Goal: Task Accomplishment & Management: Complete application form

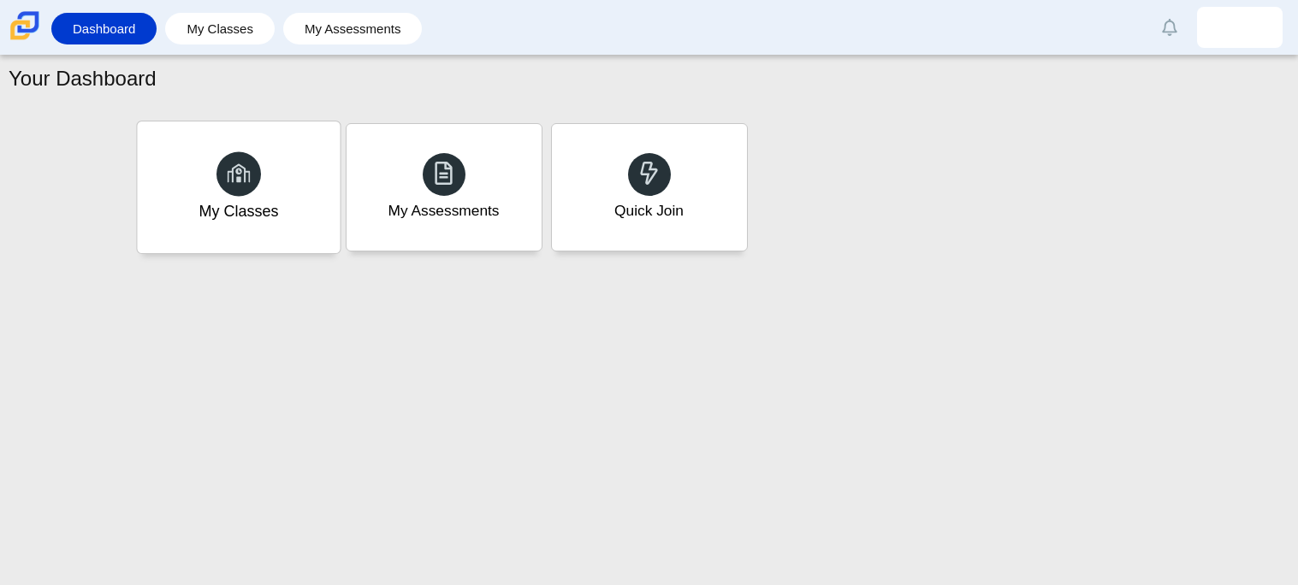
click at [229, 227] on div "My Classes" at bounding box center [238, 188] width 203 height 132
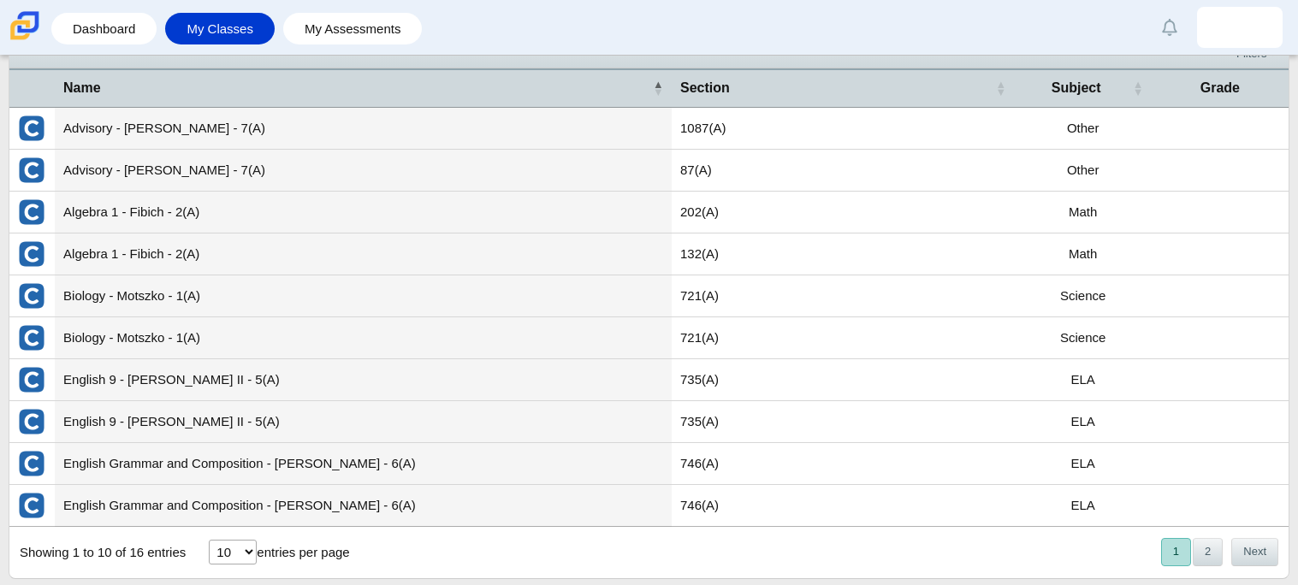
scroll to position [96, 0]
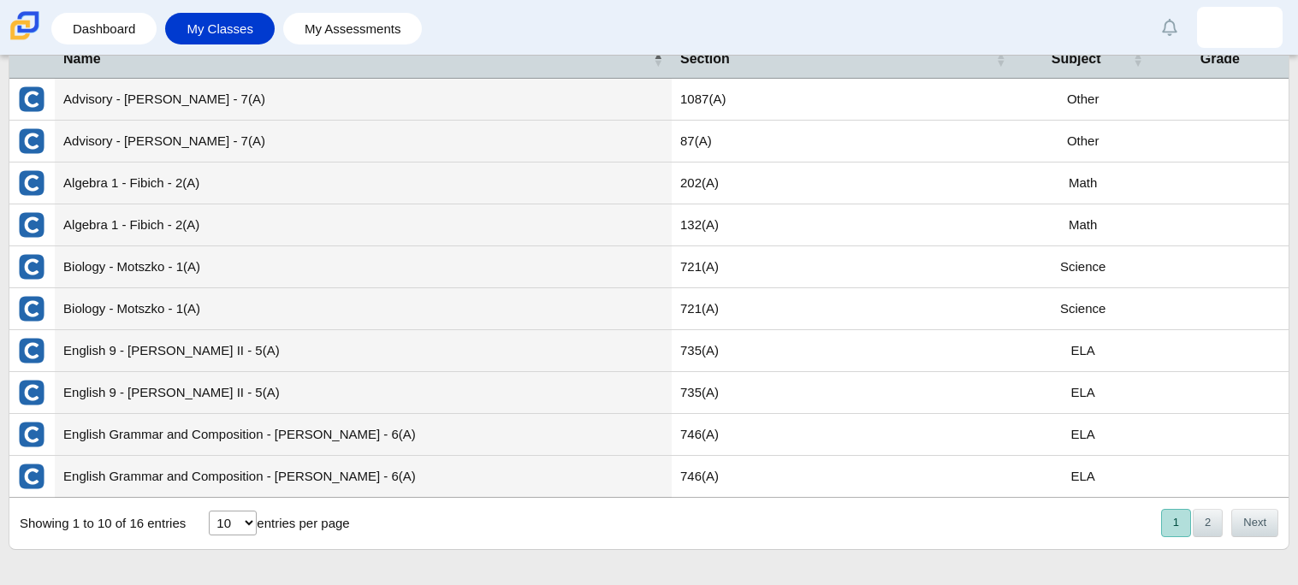
click at [285, 264] on td "Biology - Motszko - 1(A)" at bounding box center [363, 268] width 617 height 42
click at [330, 294] on td "Biology - Motszko - 1(A)" at bounding box center [363, 309] width 617 height 42
click at [1202, 516] on button "2" at bounding box center [1208, 523] width 30 height 28
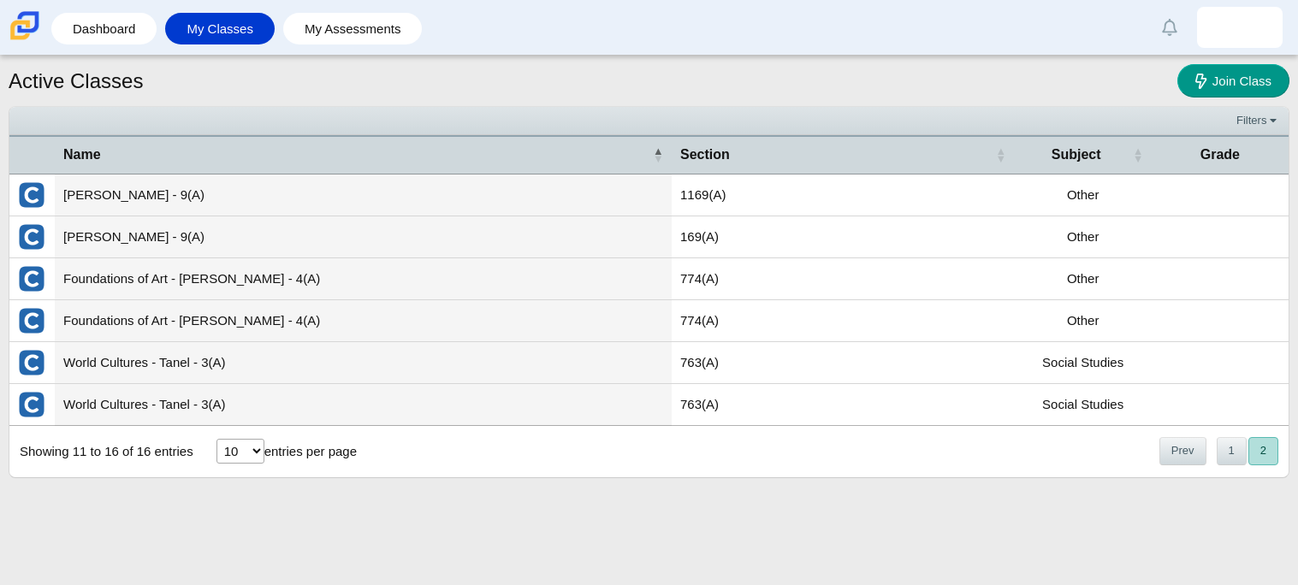
click at [1268, 446] on button "2" at bounding box center [1264, 451] width 30 height 28
click at [122, 17] on link "Dashboard" at bounding box center [104, 29] width 88 height 32
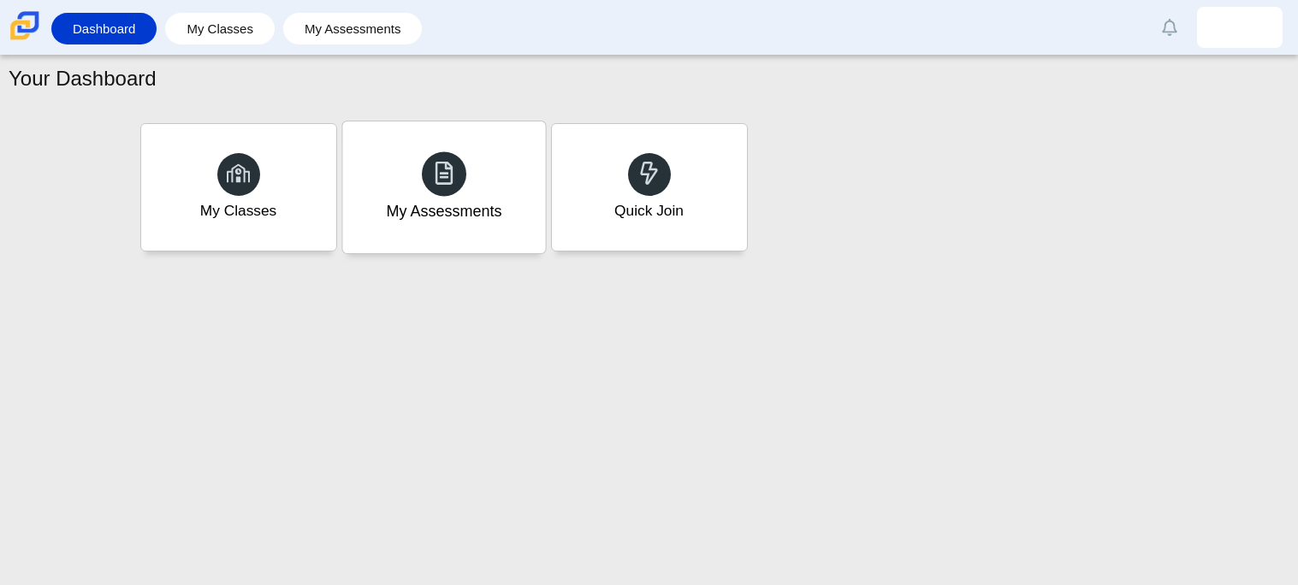
click at [493, 217] on div "My Assessments" at bounding box center [444, 211] width 116 height 22
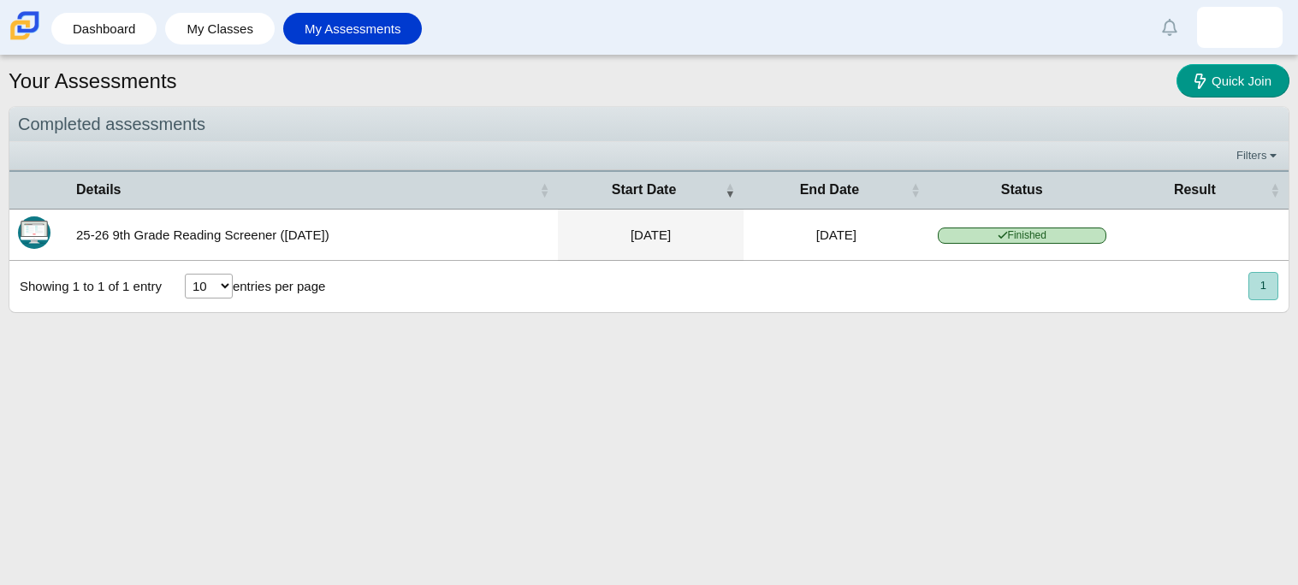
click at [728, 296] on div "Showing 1 to 1 of 1 entry 10 25 50 100 entries per page « Prev 1 Next »" at bounding box center [649, 286] width 1280 height 51
click at [139, 27] on link "Dashboard" at bounding box center [104, 29] width 88 height 32
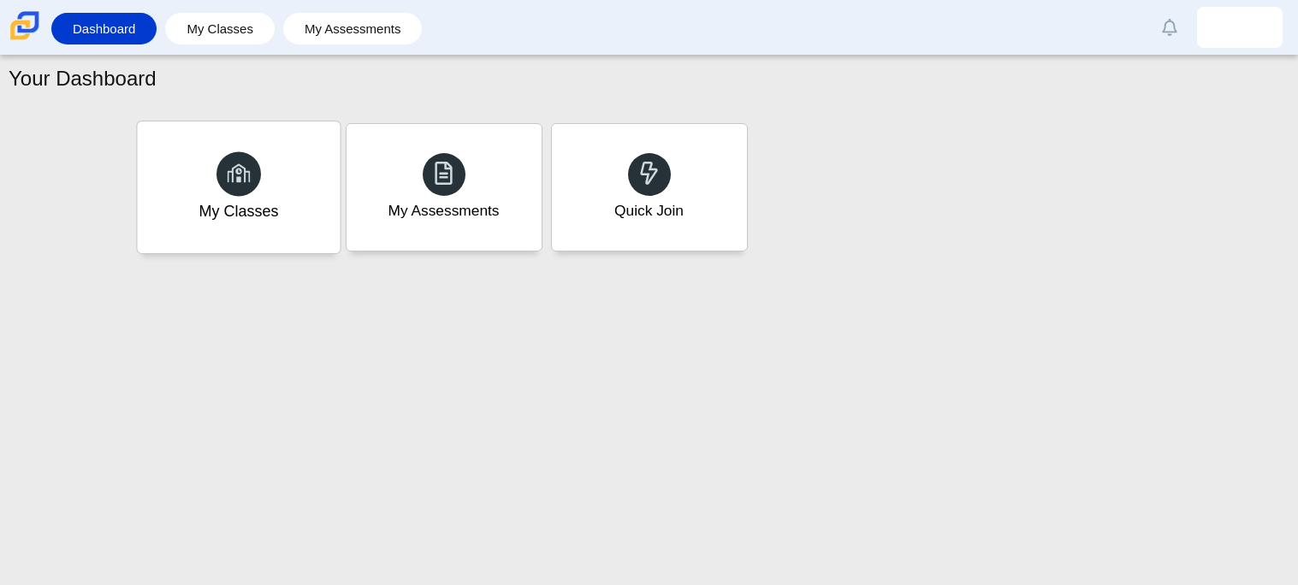
click at [202, 215] on div "My Classes" at bounding box center [239, 211] width 80 height 22
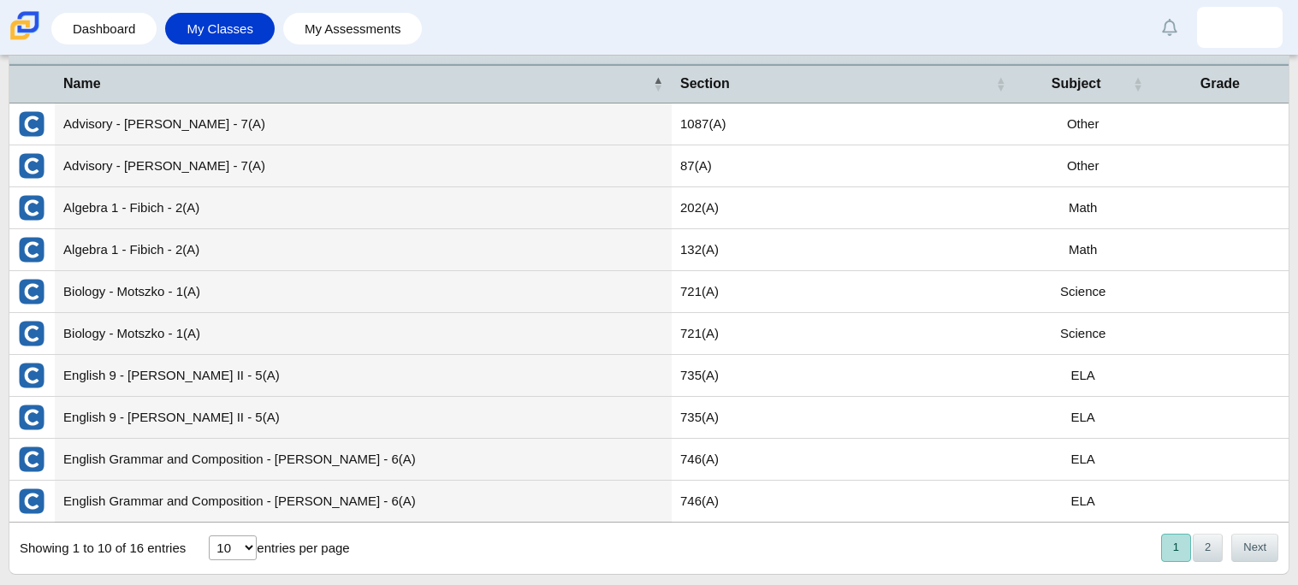
scroll to position [96, 0]
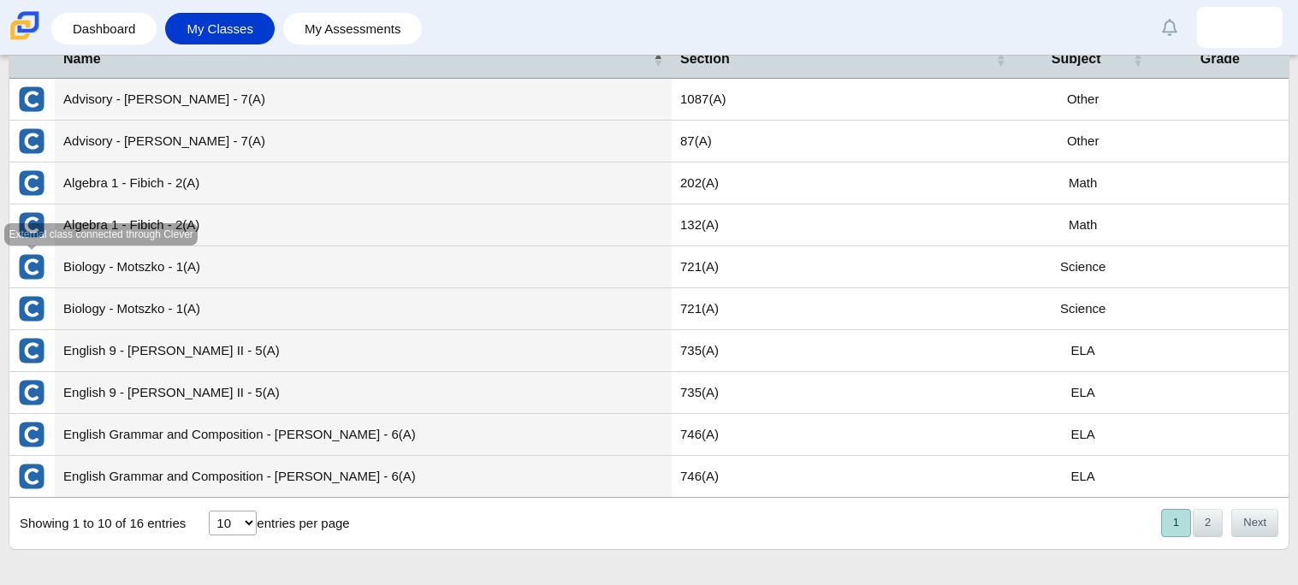
click at [38, 265] on img "External class connected through Clever" at bounding box center [31, 266] width 27 height 27
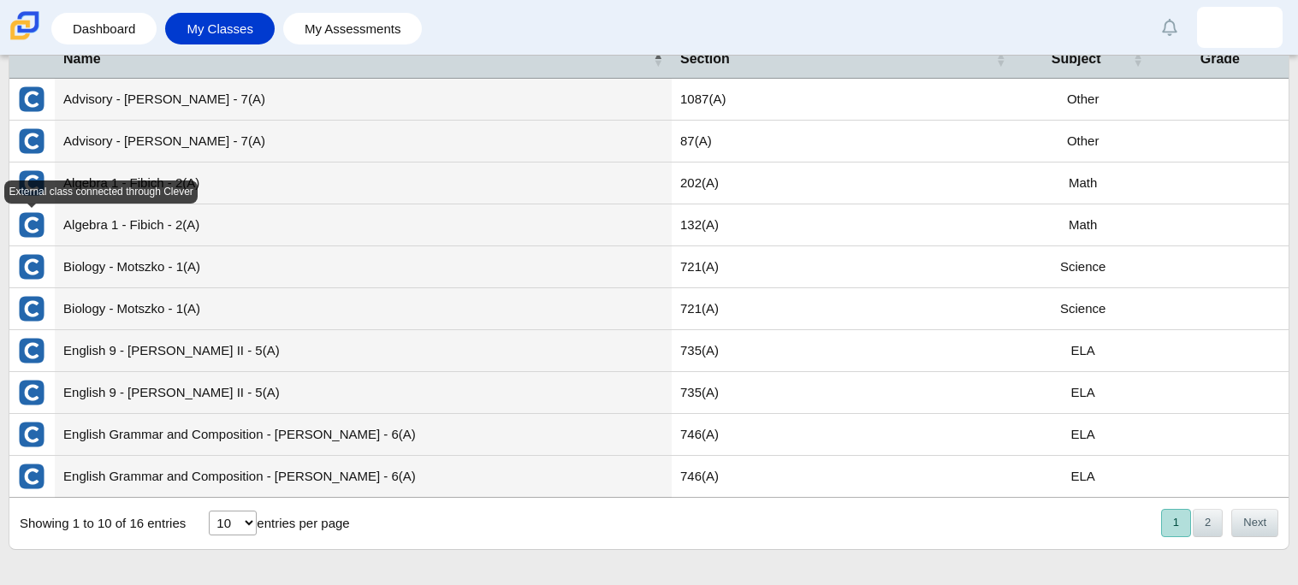
click at [33, 220] on img "External class connected through Clever" at bounding box center [31, 224] width 27 height 27
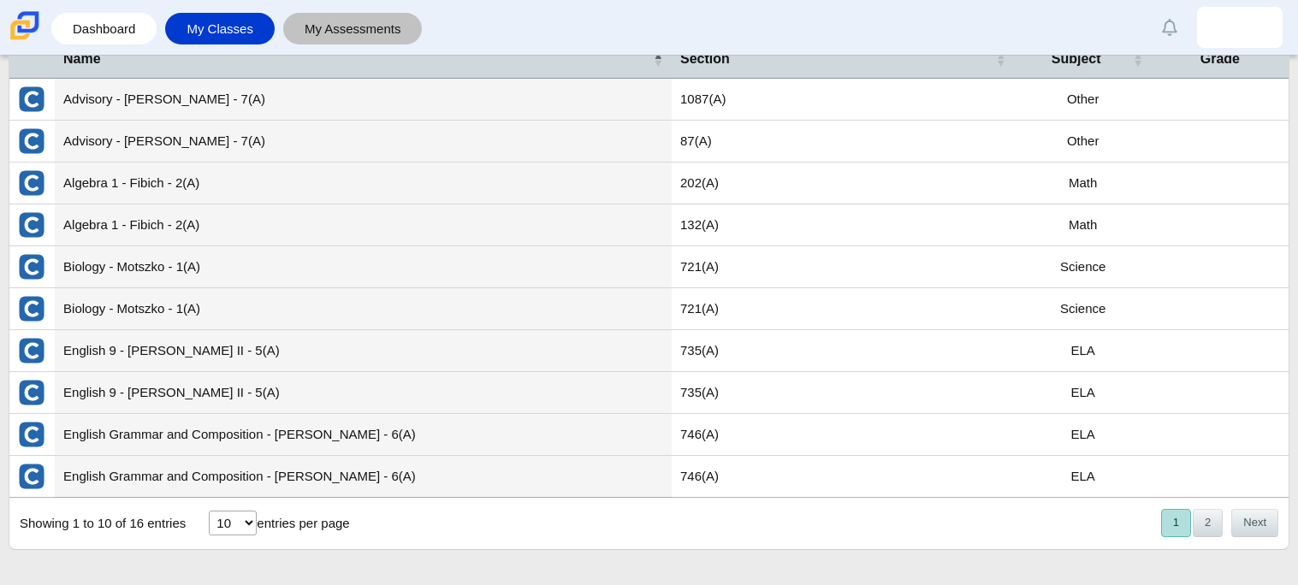
click at [306, 23] on link "My Assessments" at bounding box center [353, 29] width 122 height 32
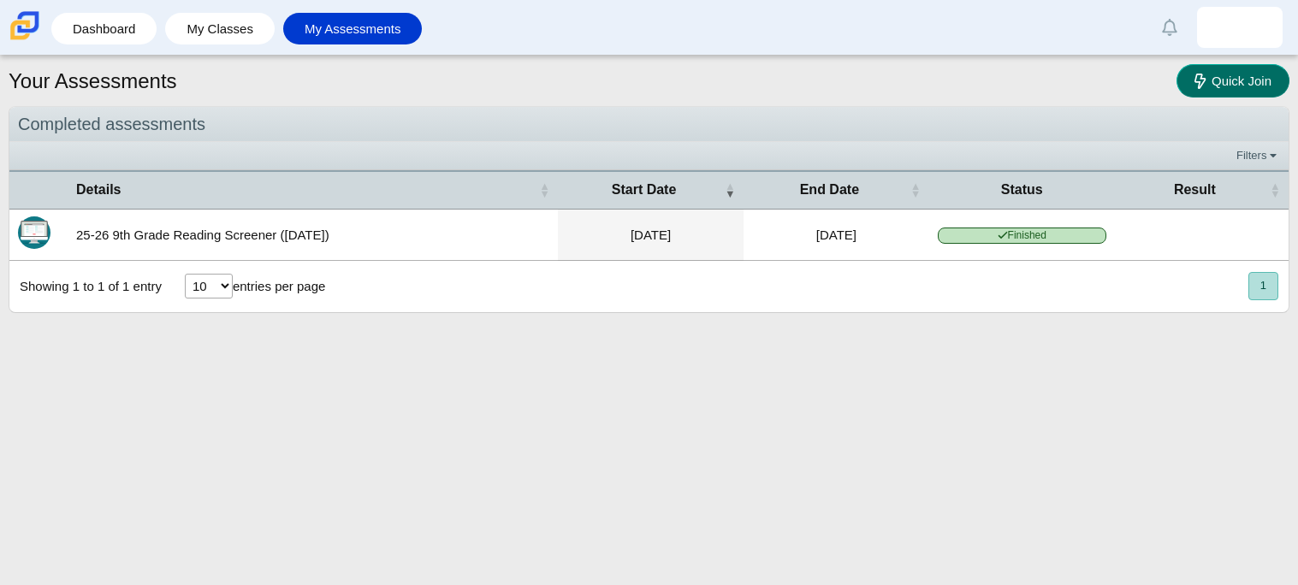
click at [1251, 82] on span "Quick Join" at bounding box center [1242, 81] width 60 height 15
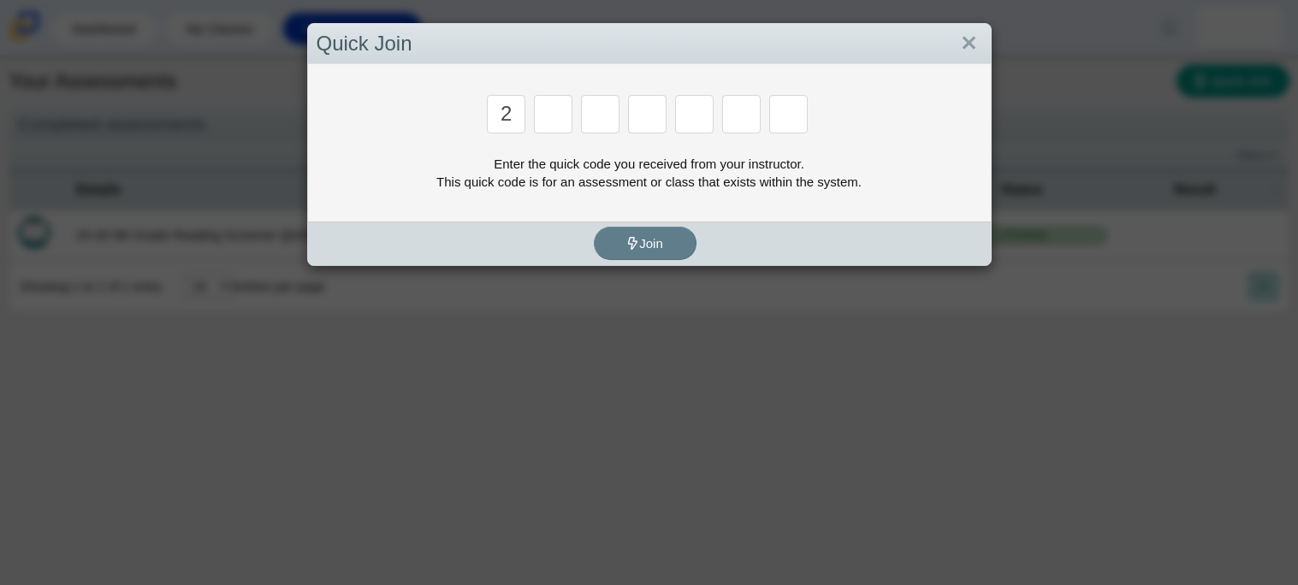
type input "2"
type input "c"
type input "u"
type input "p"
type input "s"
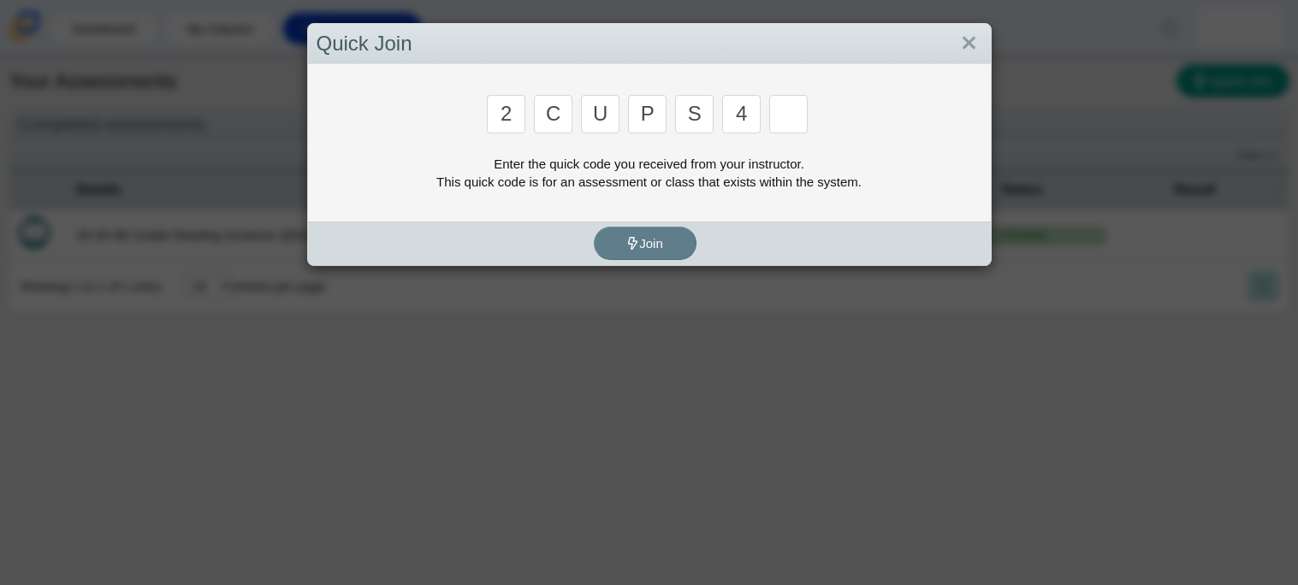
type input "4"
type input "a"
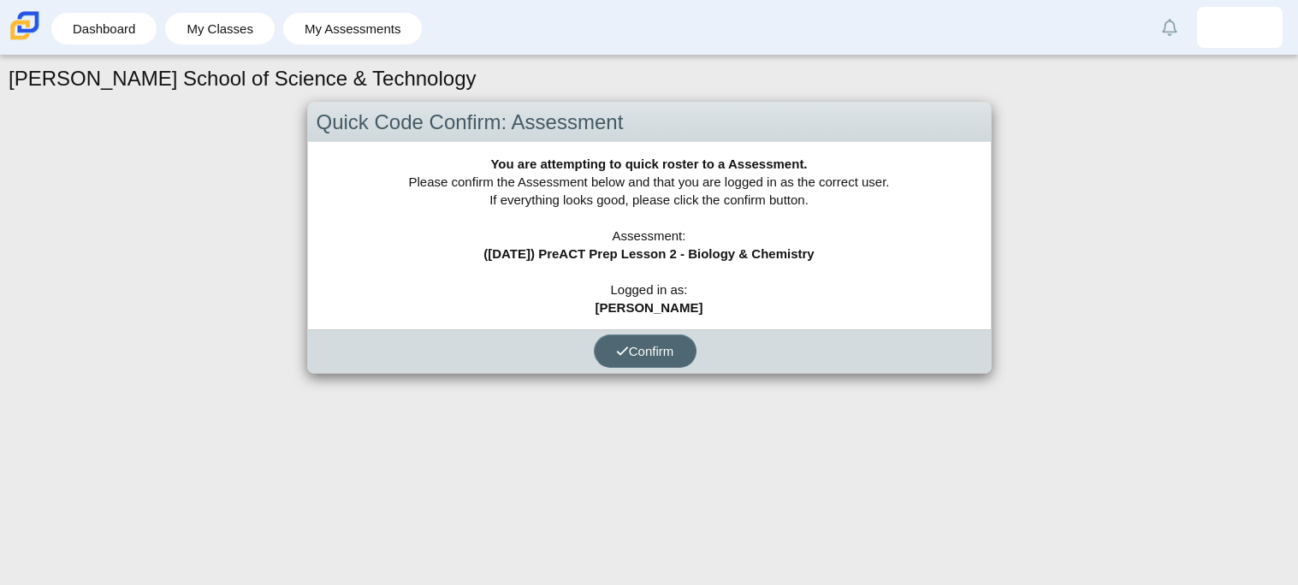
click at [659, 344] on span "Confirm" at bounding box center [645, 351] width 58 height 15
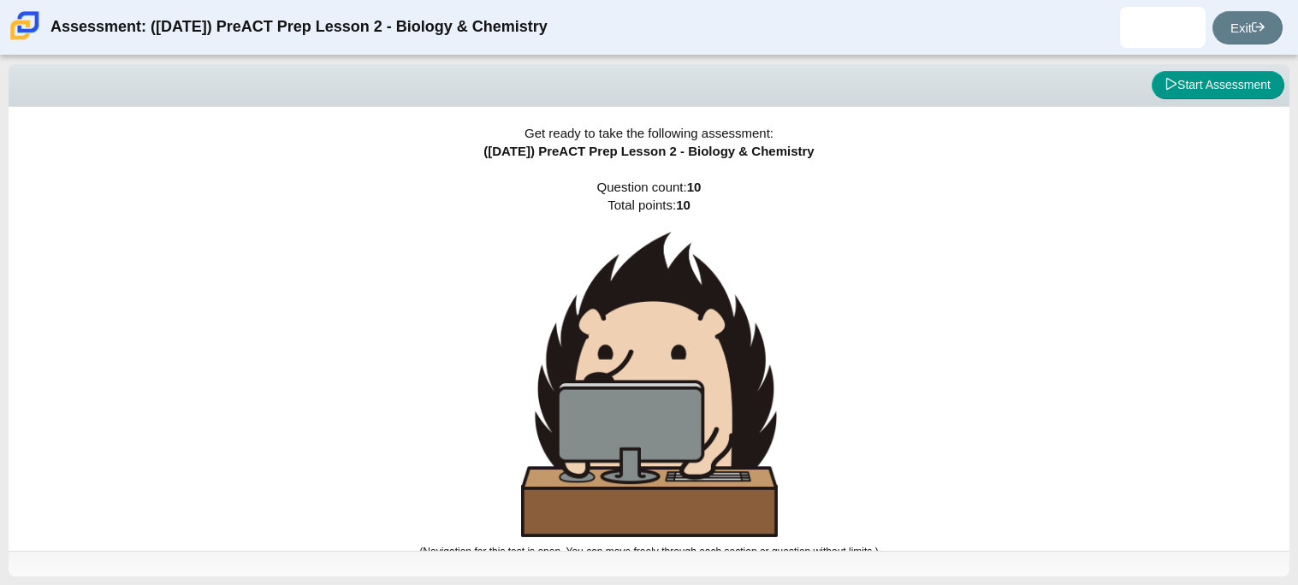
click at [659, 344] on img at bounding box center [649, 385] width 257 height 306
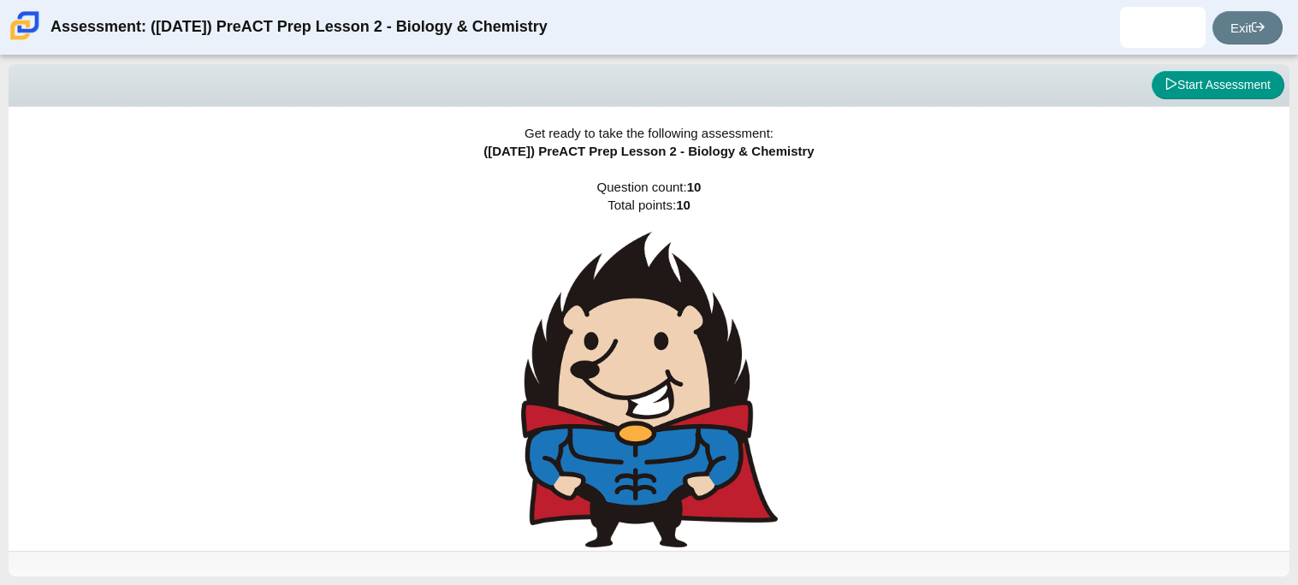
click at [659, 344] on img at bounding box center [649, 390] width 257 height 316
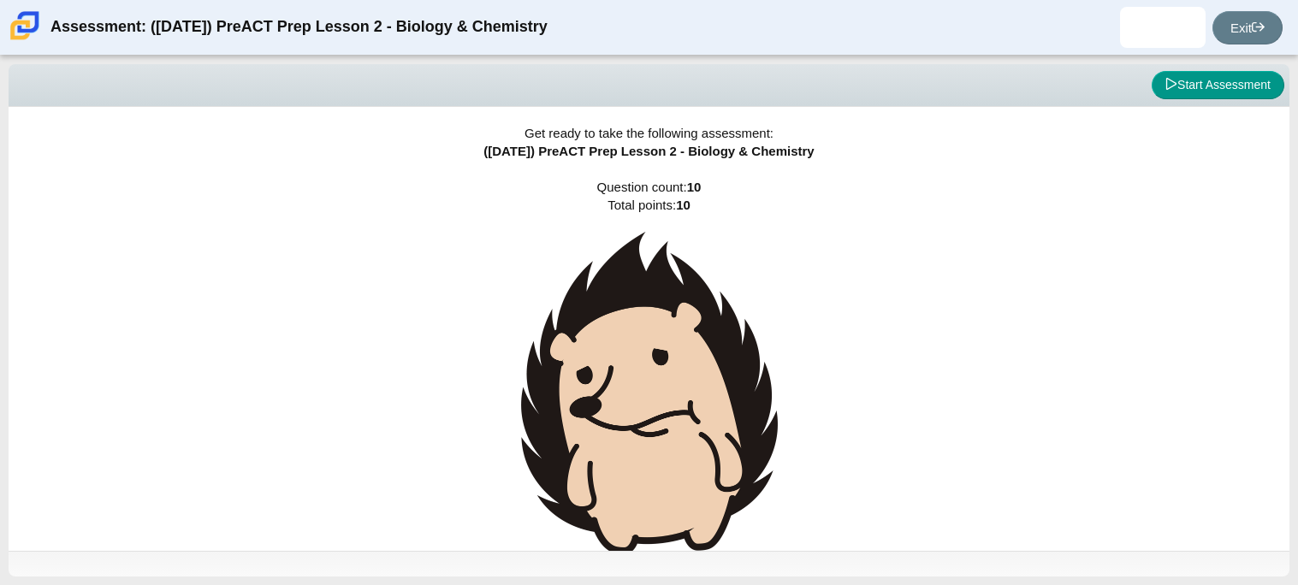
click at [659, 344] on img at bounding box center [649, 393] width 257 height 323
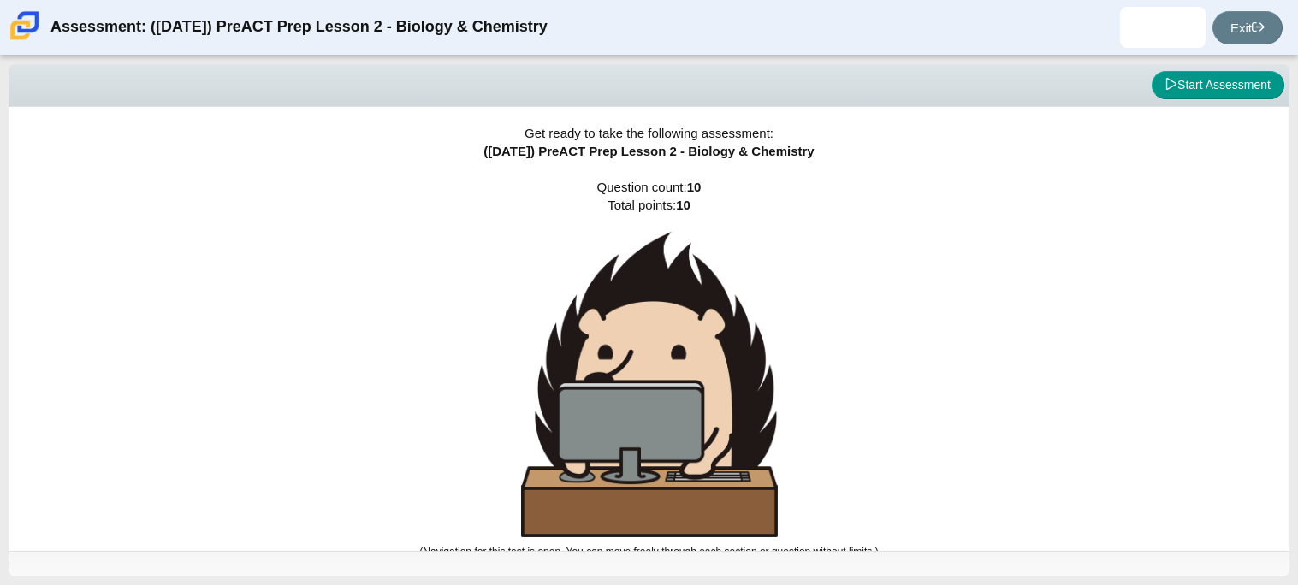
click at [659, 344] on img at bounding box center [649, 385] width 257 height 306
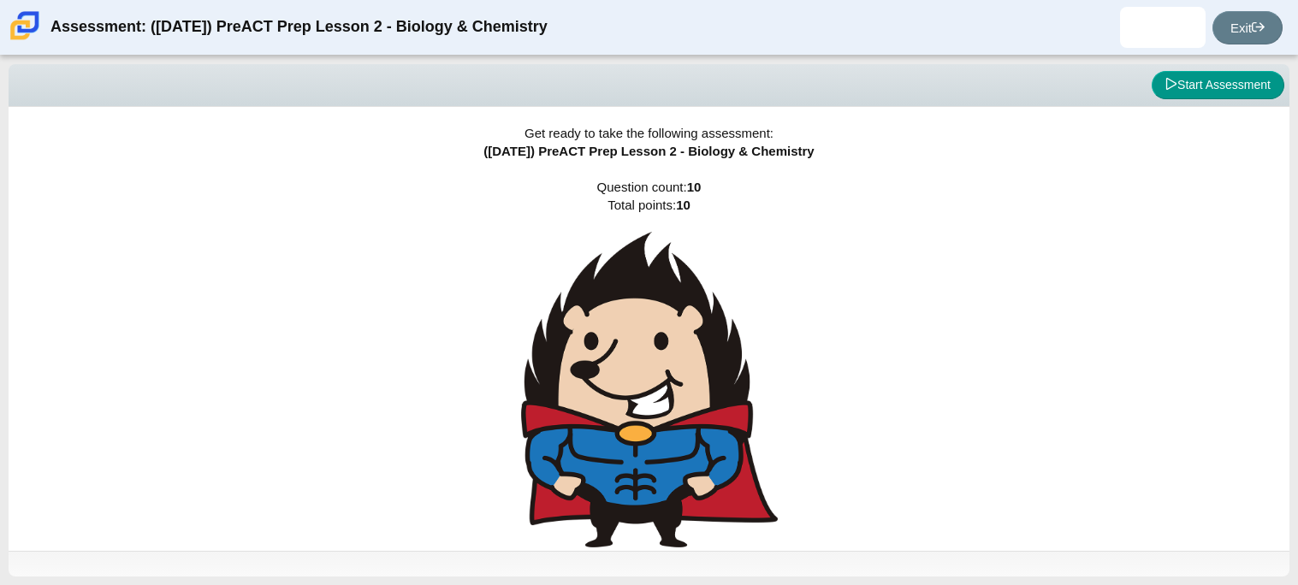
click at [659, 344] on img at bounding box center [649, 390] width 257 height 316
click at [1246, 85] on button "Start Assessment" at bounding box center [1218, 85] width 133 height 29
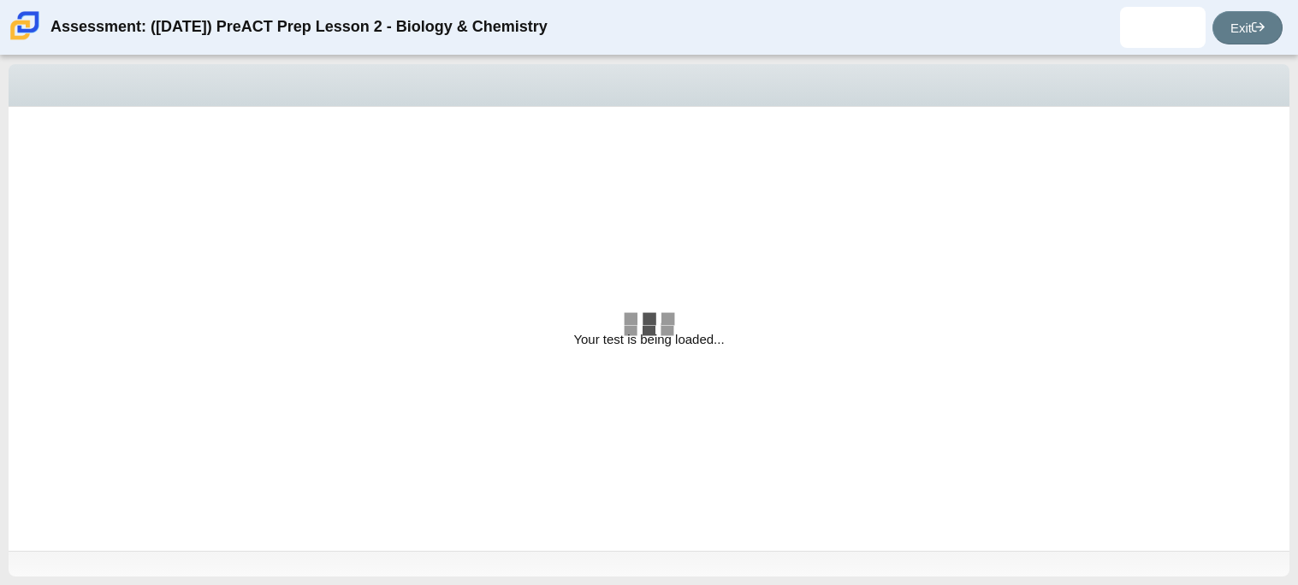
select select "88c27e0d-eae0-4ba9-ac20-9160ce6547ef"
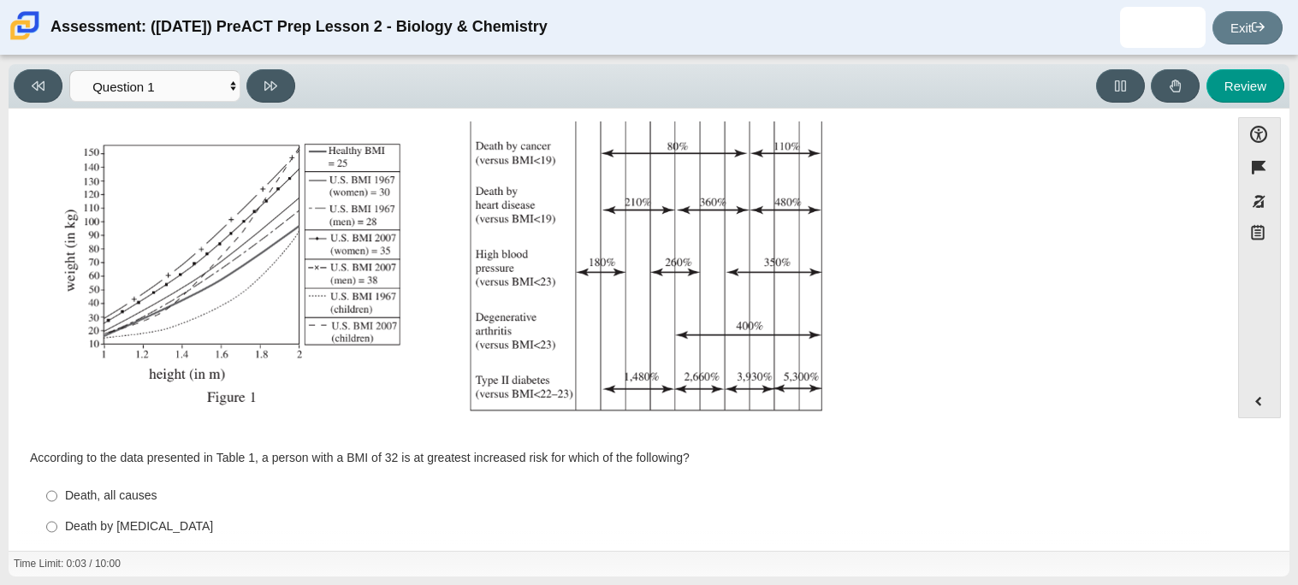
click at [662, 308] on img "Assessment items" at bounding box center [440, 146] width 814 height 574
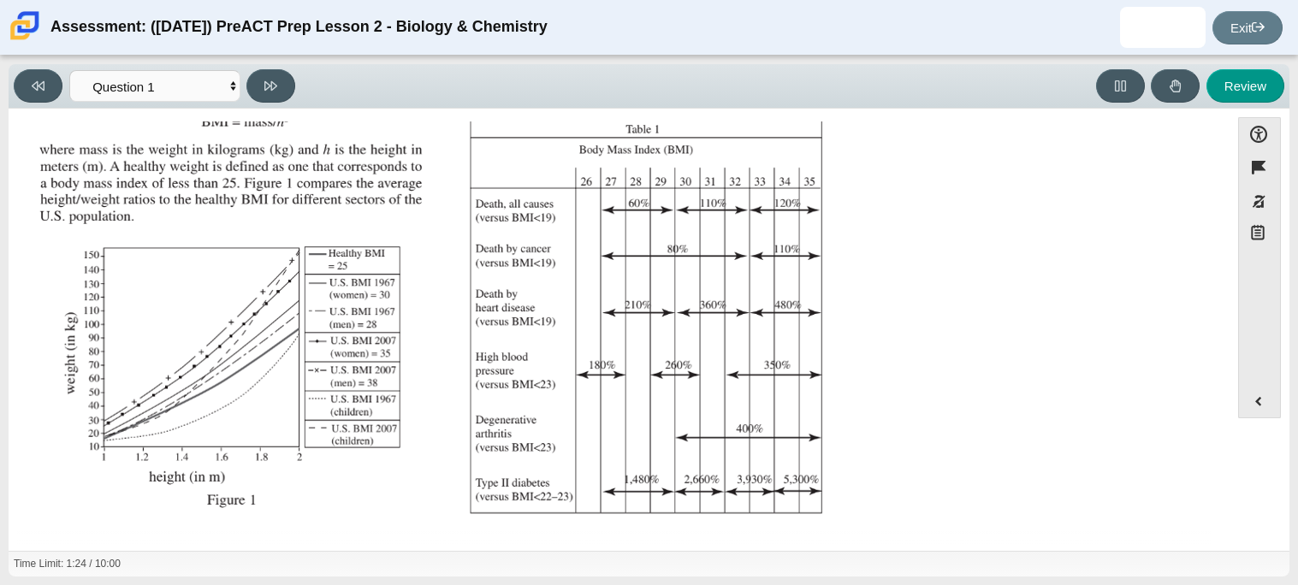
scroll to position [364, 0]
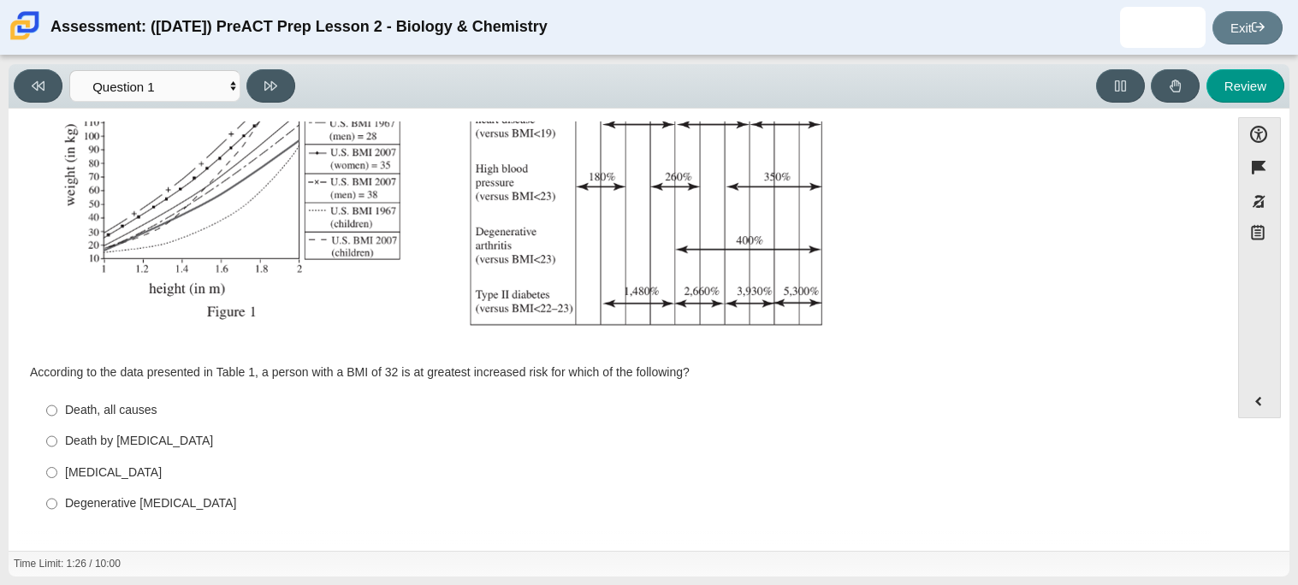
click at [116, 501] on div "Degenerative [MEDICAL_DATA]" at bounding box center [632, 504] width 1135 height 17
click at [57, 501] on input "Degenerative [MEDICAL_DATA] Degenerative [MEDICAL_DATA]" at bounding box center [51, 504] width 11 height 31
radio input "true"
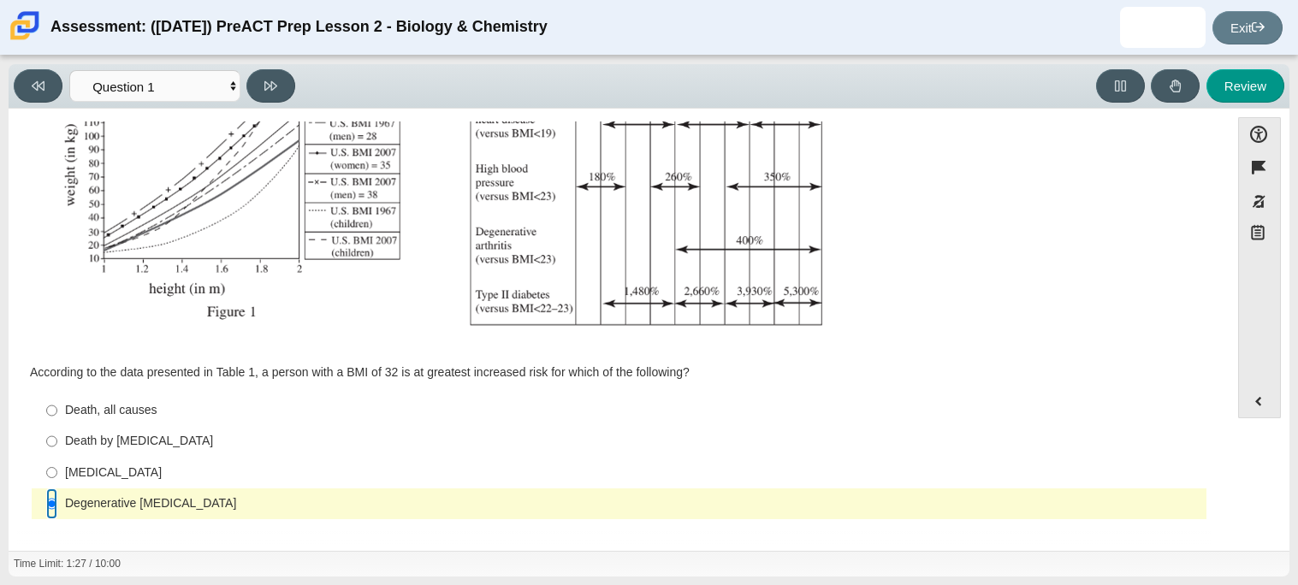
scroll to position [0, 0]
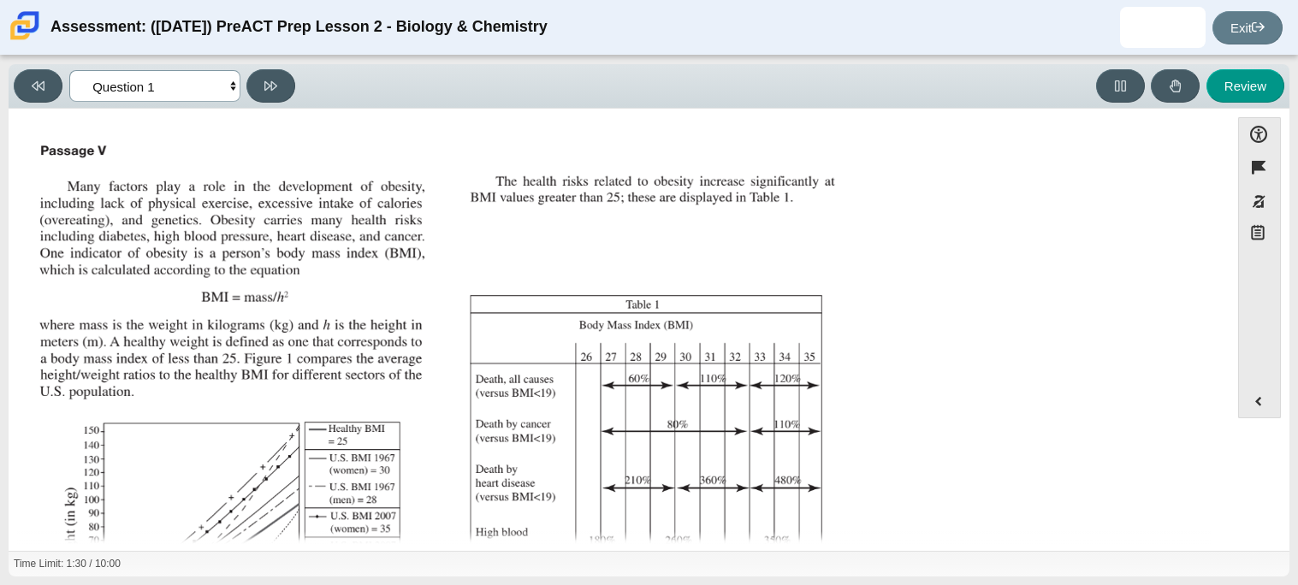
click at [229, 86] on select "Questions Question 1 Question 2 Question 3 Question 4 Question 5 Question 6 Que…" at bounding box center [154, 86] width 171 height 32
click at [264, 88] on icon at bounding box center [270, 86] width 13 height 13
select select "f31ee183-ab53-48c9-9374-3a18949ab500"
click at [219, 79] on select "Questions Question 1 Question 2 Question 3 Question 4 Question 5 Question 6 Que…" at bounding box center [154, 86] width 171 height 32
click at [229, 92] on select "Questions Question 1 Question 2 Question 3 Question 4 Question 5 Question 6 Que…" at bounding box center [154, 86] width 171 height 32
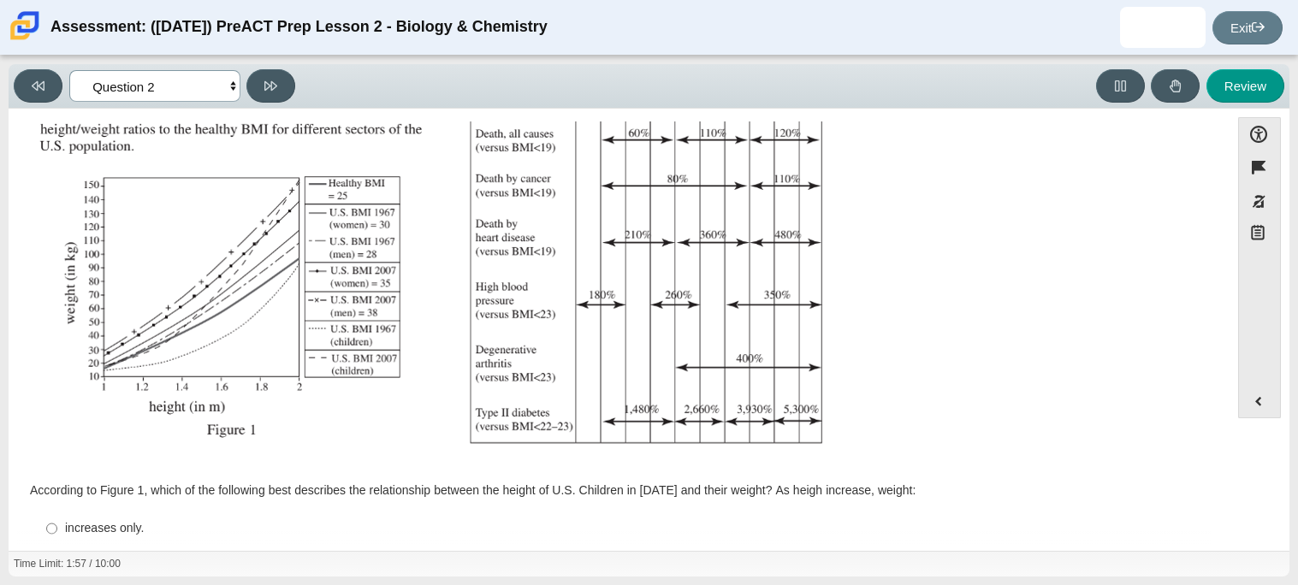
scroll to position [364, 0]
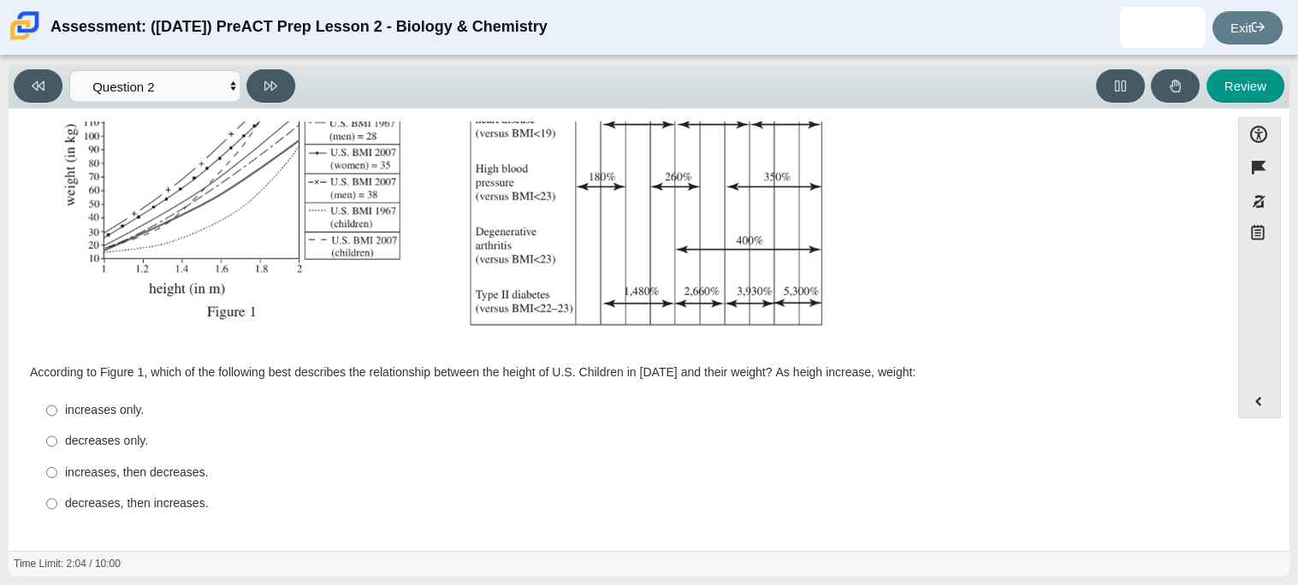
click at [127, 443] on div "decreases only." at bounding box center [632, 441] width 1135 height 17
click at [57, 443] on input "decreases only. decreases only." at bounding box center [51, 441] width 11 height 31
radio input "true"
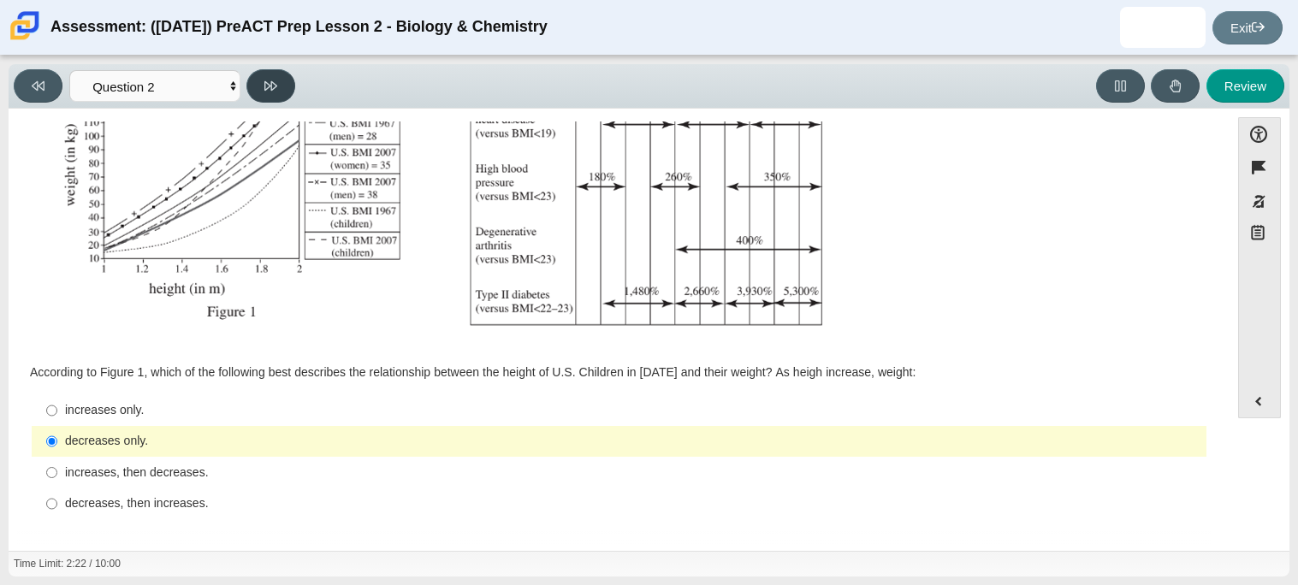
click at [276, 80] on icon at bounding box center [270, 86] width 13 height 13
select select "45e82964-709e-4180-9336-970e18221224"
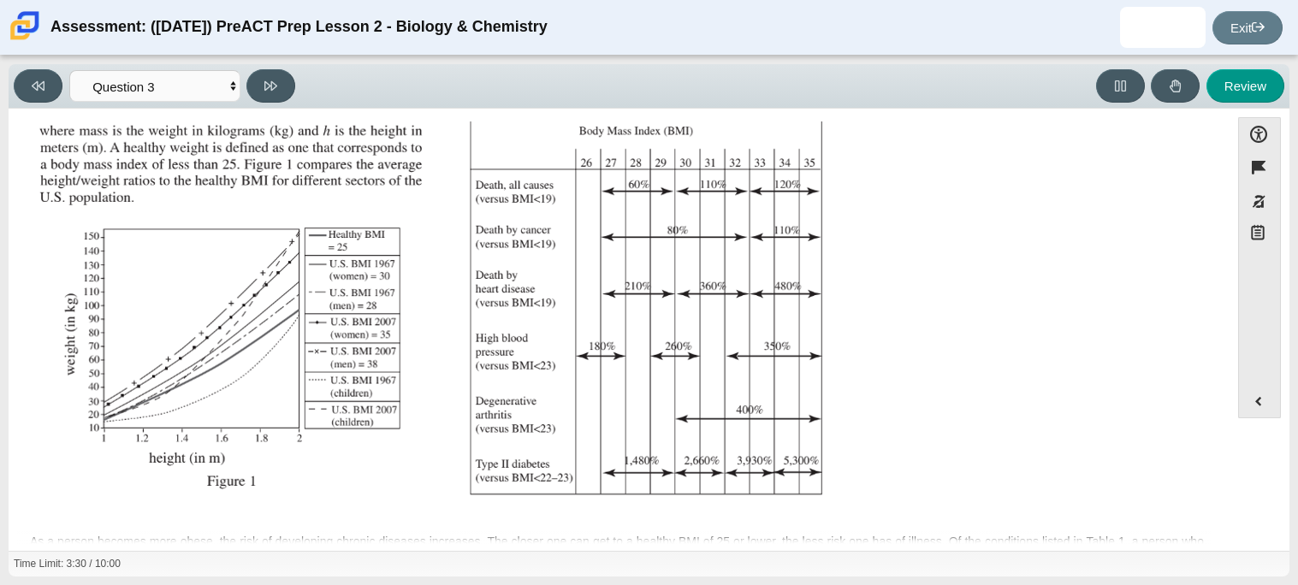
scroll to position [381, 0]
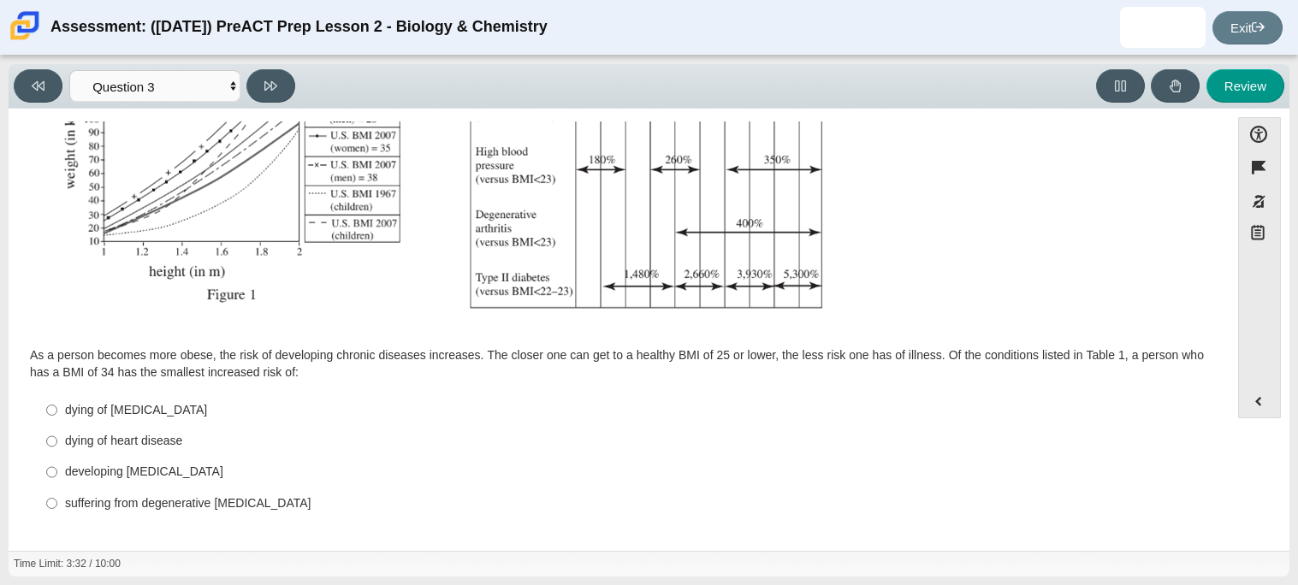
click at [179, 475] on div "developing [MEDICAL_DATA]" at bounding box center [632, 472] width 1135 height 17
click at [57, 475] on input "developing [MEDICAL_DATA] developing [MEDICAL_DATA]" at bounding box center [51, 472] width 11 height 31
radio input "true"
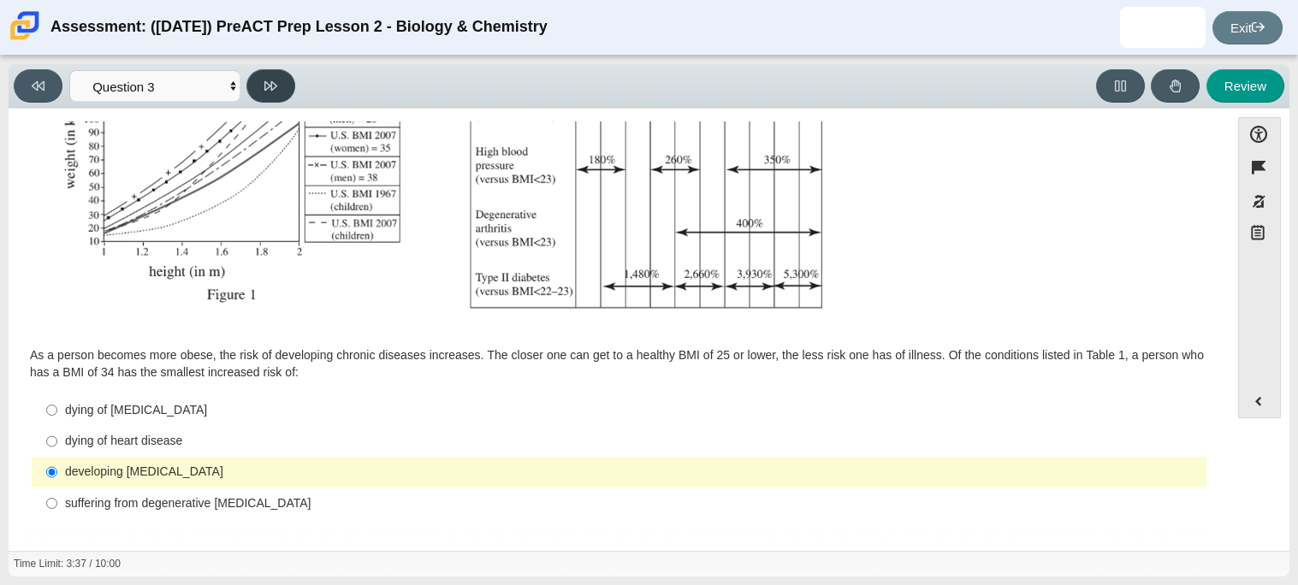
click at [262, 80] on button at bounding box center [271, 85] width 49 height 33
select select "71dcacfe-cf8b-4cdc-be22-b82c8aec5da2"
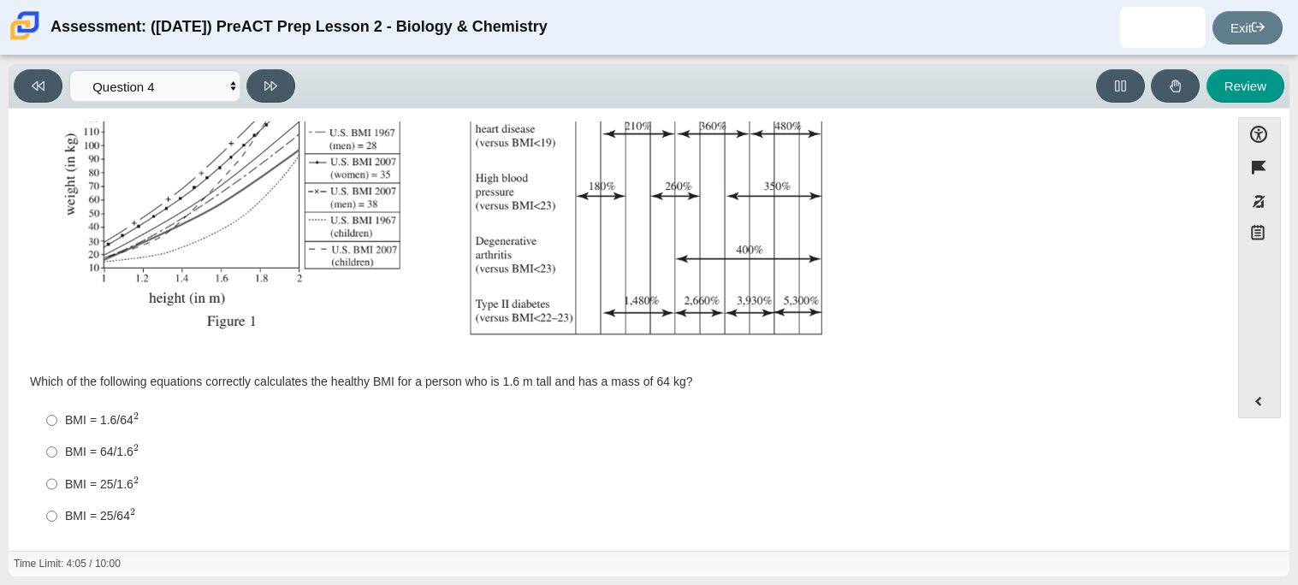
scroll to position [365, 0]
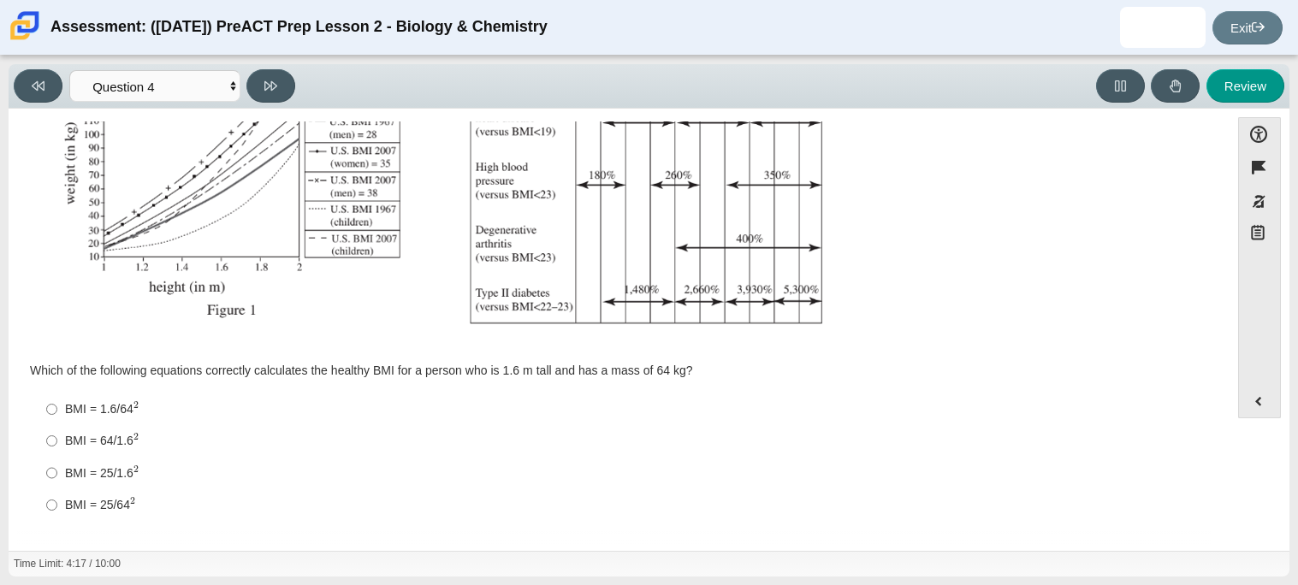
click at [122, 406] on div "BMI = 1.6/64 2" at bounding box center [632, 410] width 1135 height 18
click at [57, 406] on input "BMI = 1.6/64 2 BMI = 1.6/642" at bounding box center [51, 410] width 11 height 32
radio input "true"
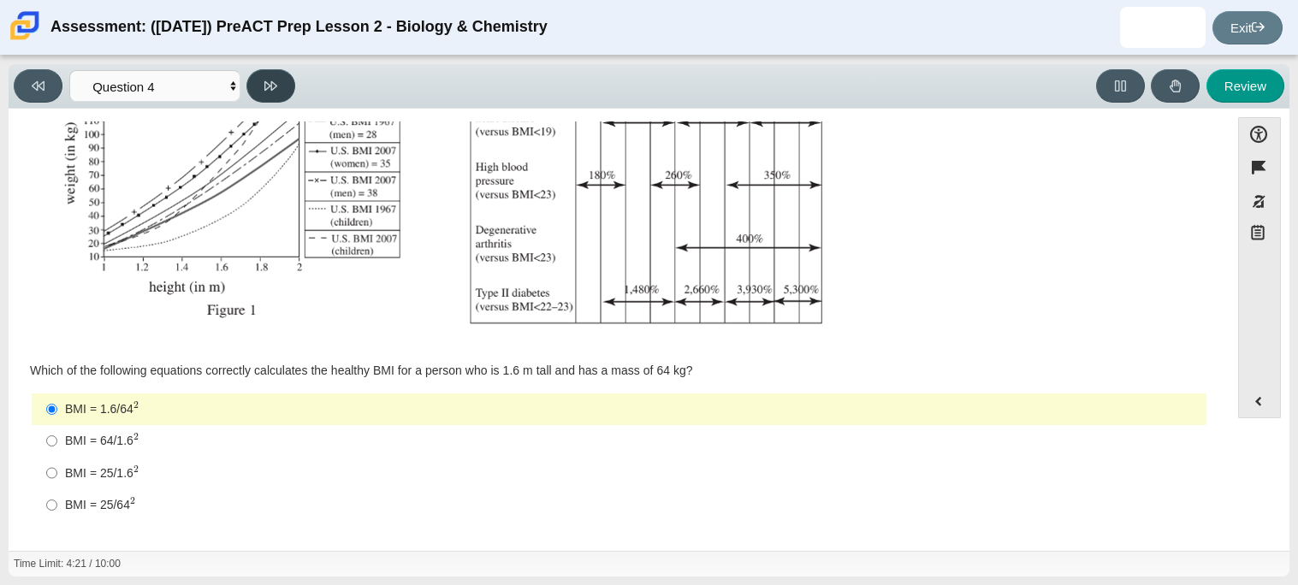
click at [275, 83] on icon at bounding box center [270, 85] width 13 height 9
select select "c6558c8b-086a-4b4c-b582-9428309971ba"
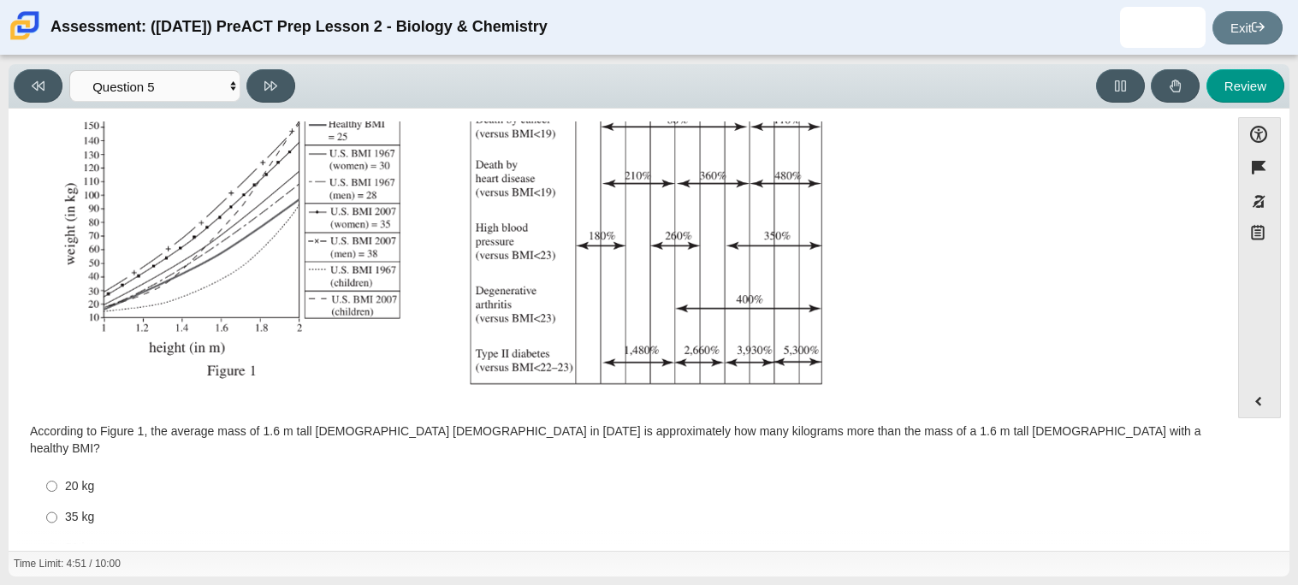
scroll to position [364, 0]
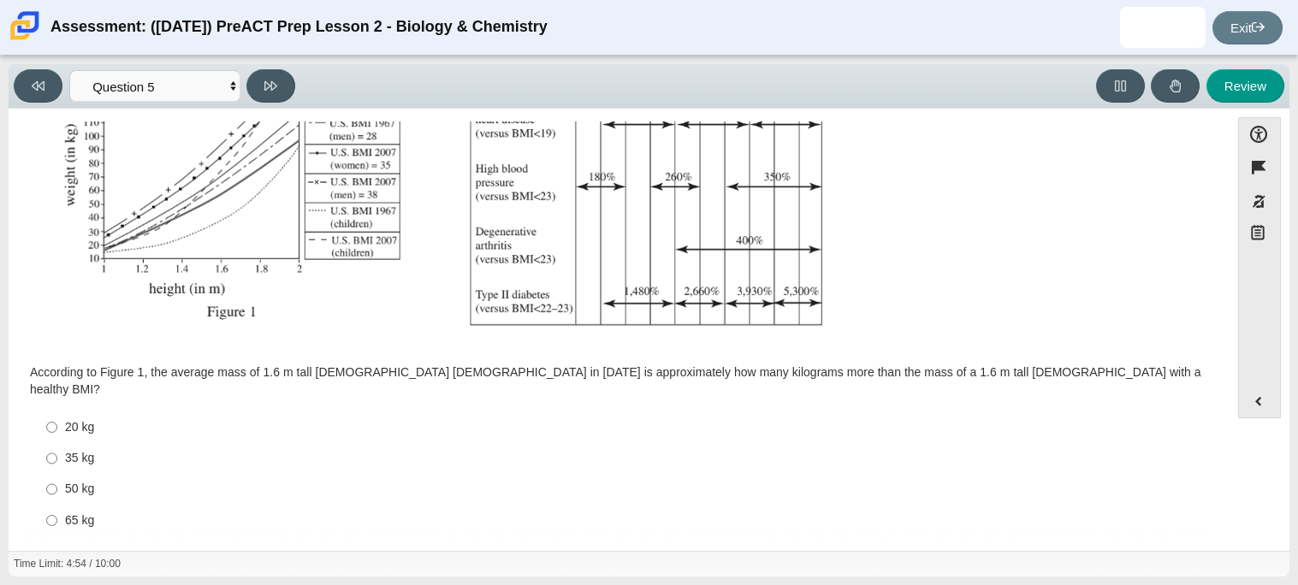
click at [95, 513] on div "65 kg" at bounding box center [632, 521] width 1135 height 17
click at [57, 505] on input "65 kg 65 kg" at bounding box center [51, 520] width 11 height 31
radio input "true"
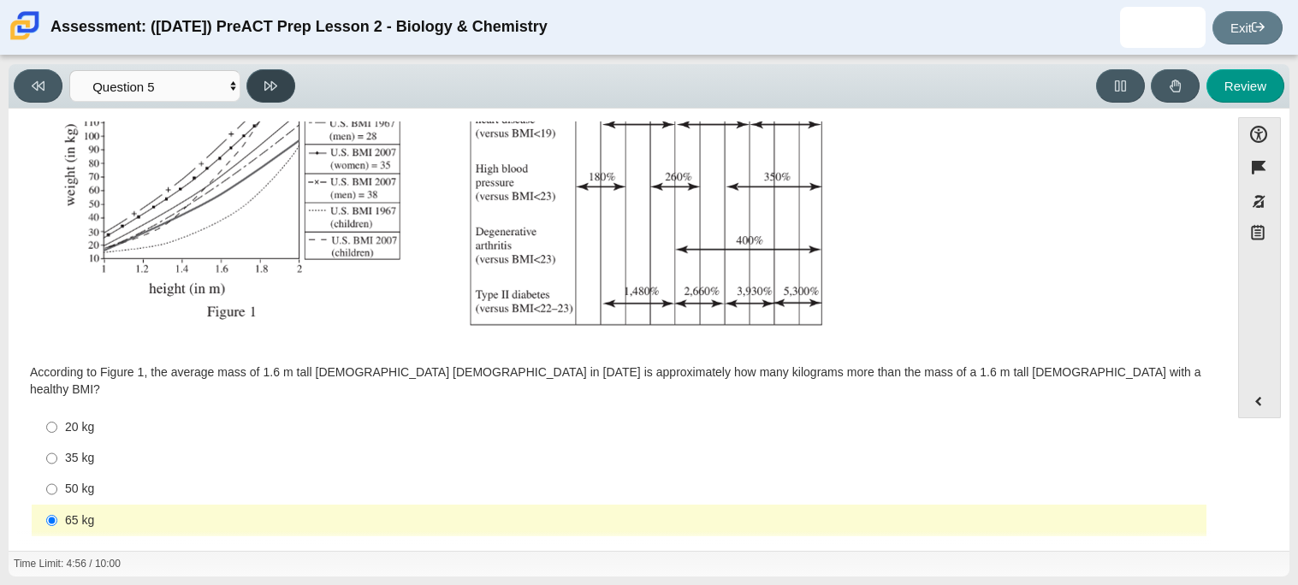
click at [287, 80] on button at bounding box center [271, 85] width 49 height 33
select select "74d98ab6-2529-481e-9250-4e9263ec31cd"
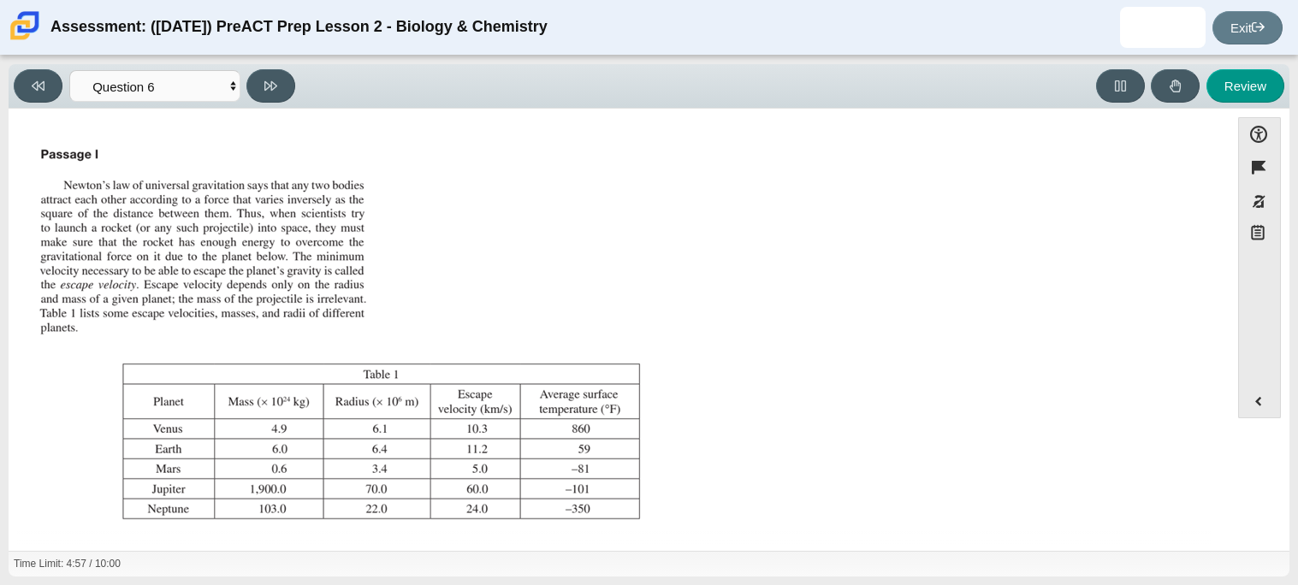
scroll to position [196, 0]
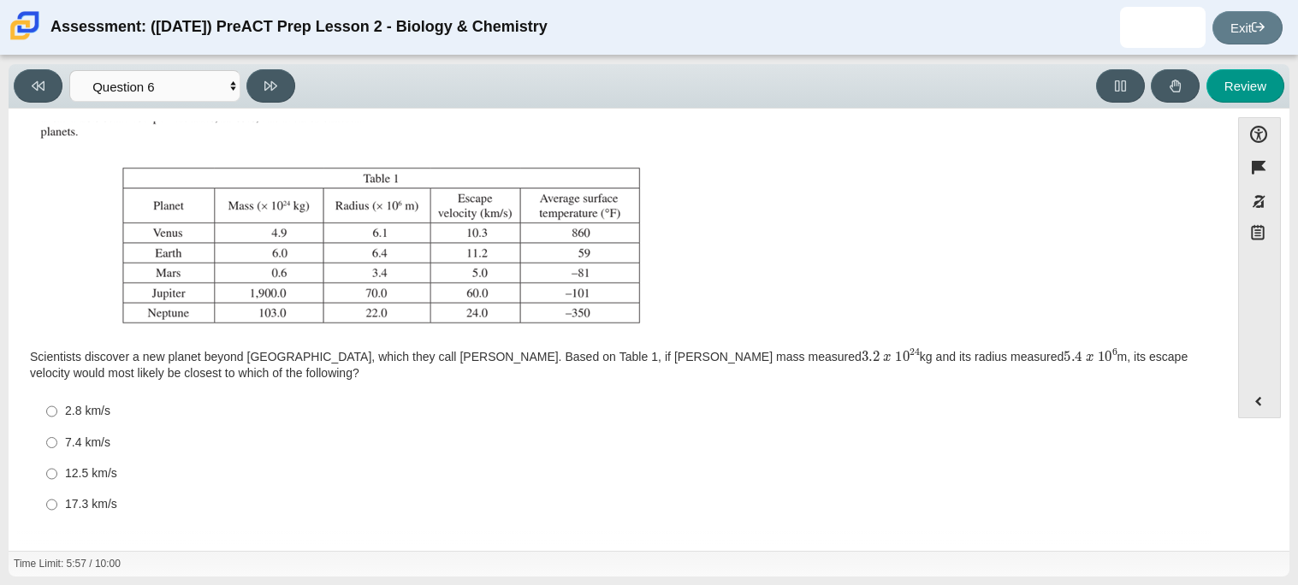
click at [76, 443] on div "7.4 km/s" at bounding box center [632, 443] width 1135 height 17
click at [57, 443] on input "7.4 km/s 7.4 km/s" at bounding box center [51, 442] width 11 height 31
radio input "true"
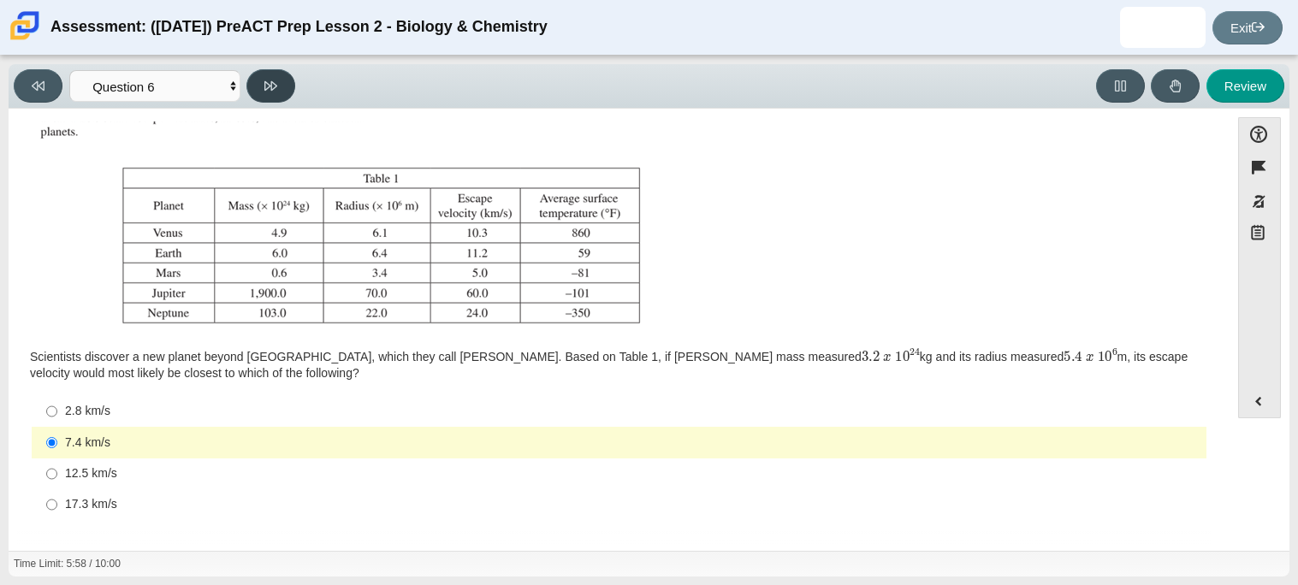
click at [275, 84] on icon at bounding box center [270, 86] width 13 height 13
select select "31694628-7769-4744-9964-d3ed6115c03c"
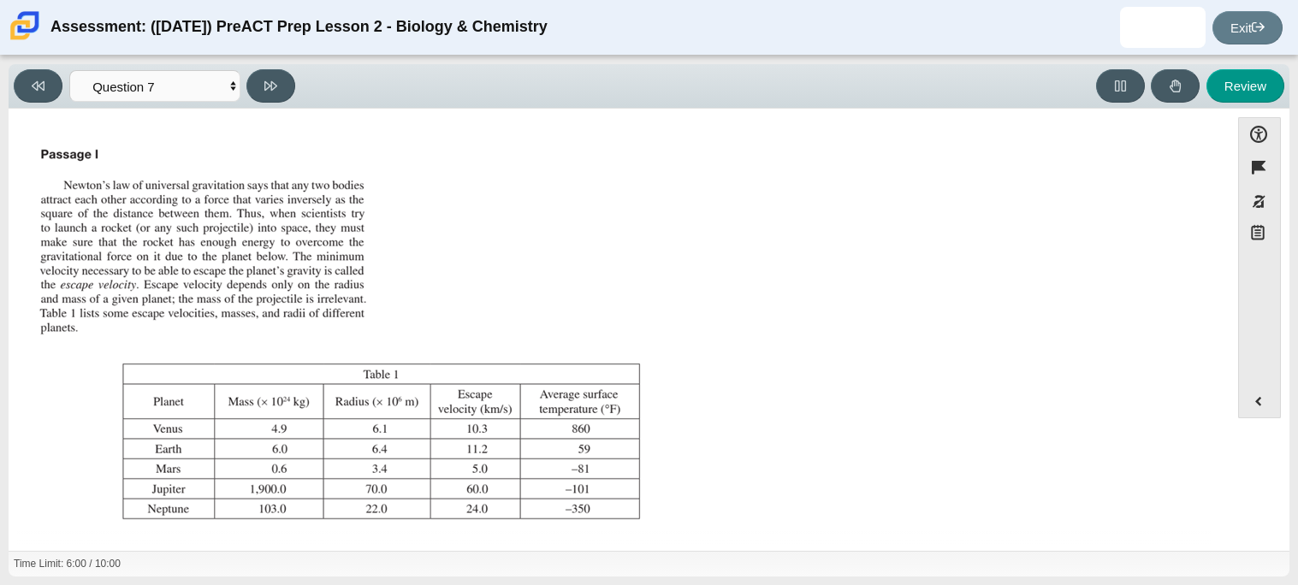
scroll to position [179, 0]
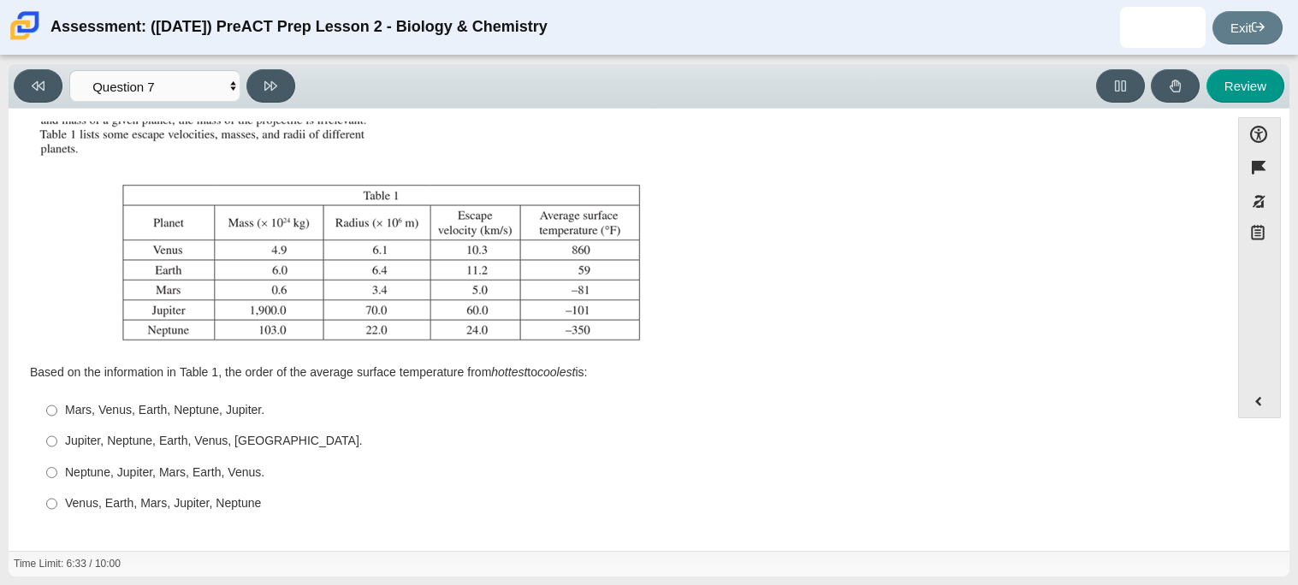
click at [244, 500] on div "Venus, Earth, Mars, Jupiter, Neptune" at bounding box center [632, 504] width 1135 height 17
click at [57, 500] on input "Venus, Earth, Mars, Jupiter, Neptune Venus, Earth, Mars, Jupiter, Neptune" at bounding box center [51, 504] width 11 height 31
radio input "true"
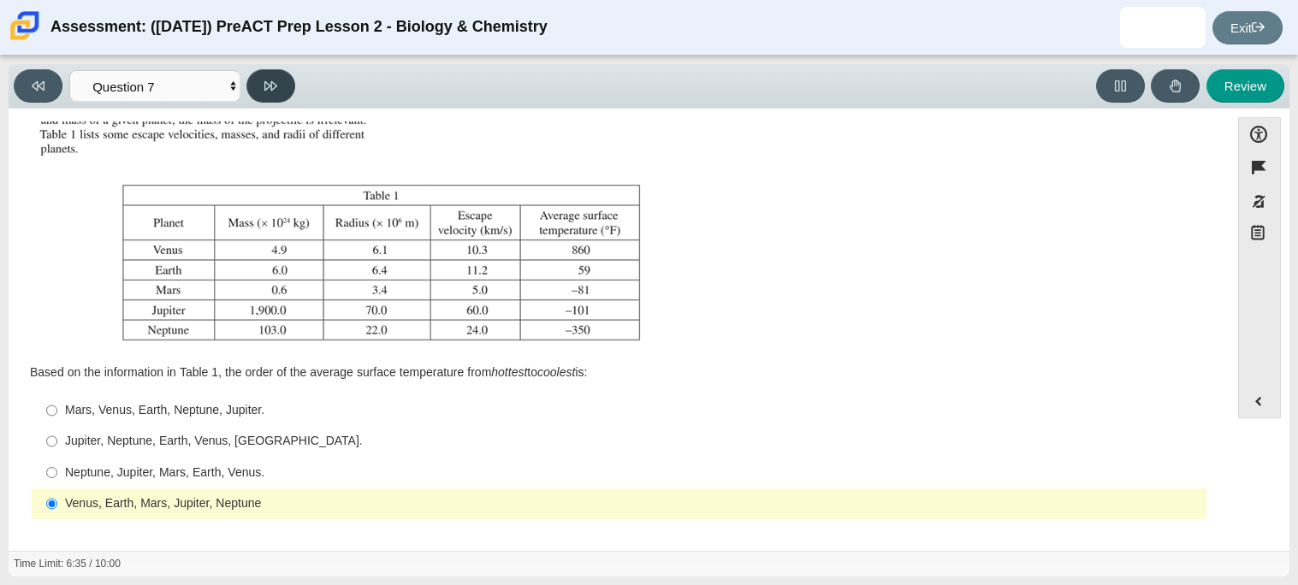
click at [265, 87] on icon at bounding box center [270, 85] width 13 height 9
select select "02960795-9514-4c41-985f-77b6951c8514"
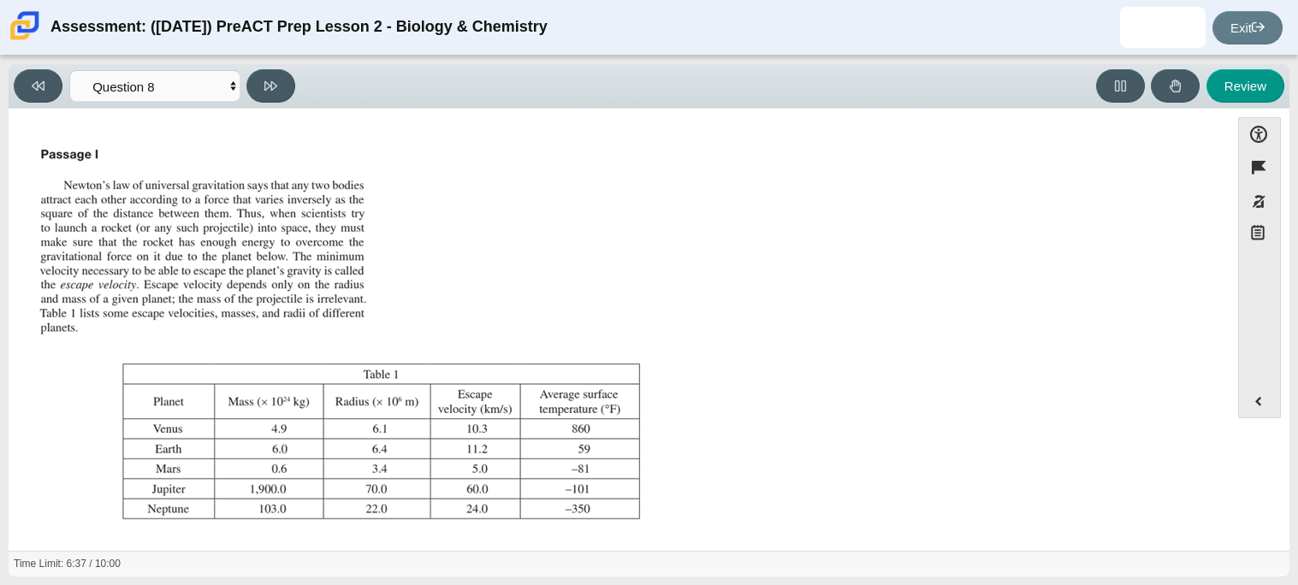
scroll to position [195, 0]
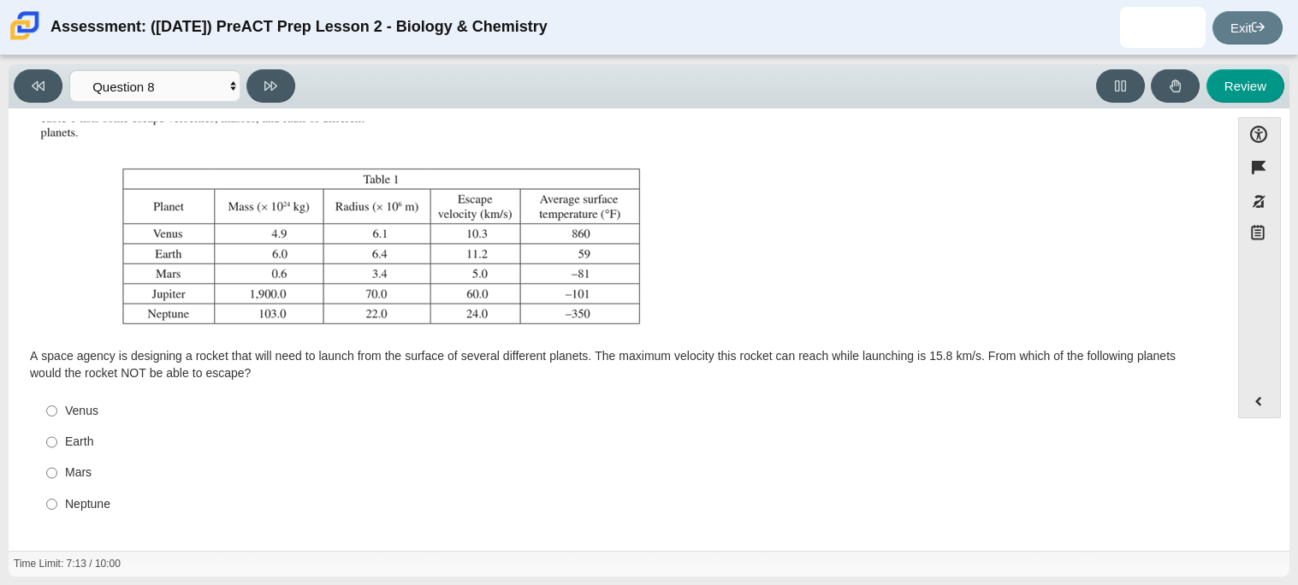
click at [81, 508] on div "Neptune" at bounding box center [632, 504] width 1135 height 17
click at [57, 508] on input "Neptune Neptune" at bounding box center [51, 504] width 11 height 31
radio input "true"
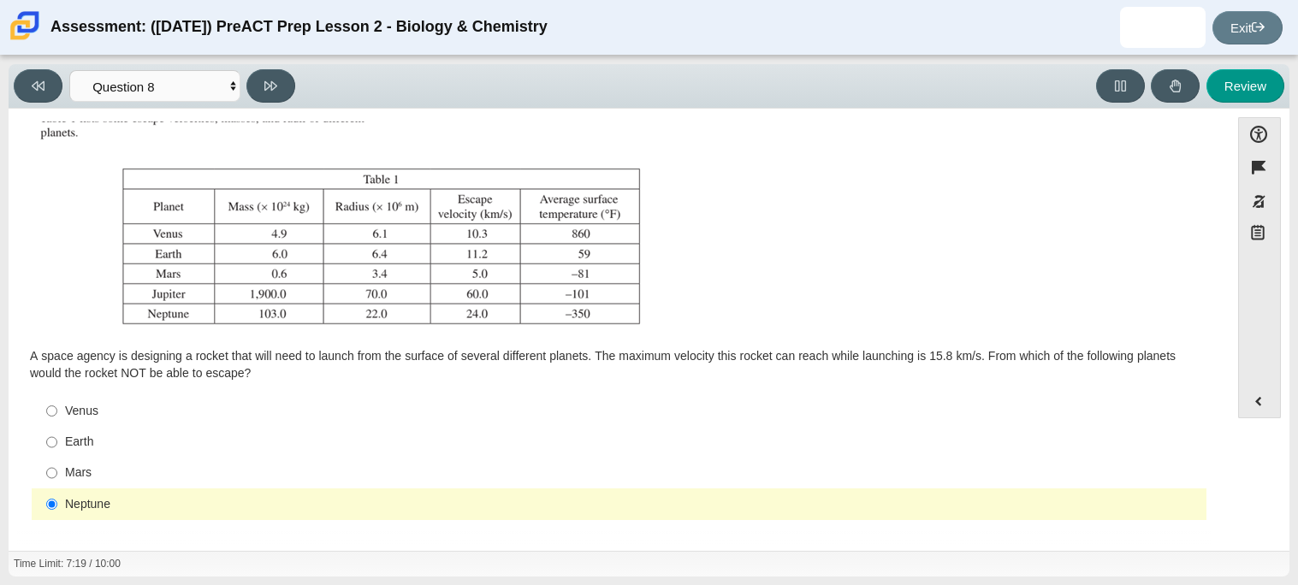
click at [161, 507] on div "Neptune" at bounding box center [632, 504] width 1135 height 17
click at [57, 507] on input "Neptune Neptune" at bounding box center [51, 504] width 11 height 31
click at [271, 89] on icon at bounding box center [270, 86] width 13 height 13
select select "ef19177f-9eb9-441f-a0b9-65cd4e602bb5"
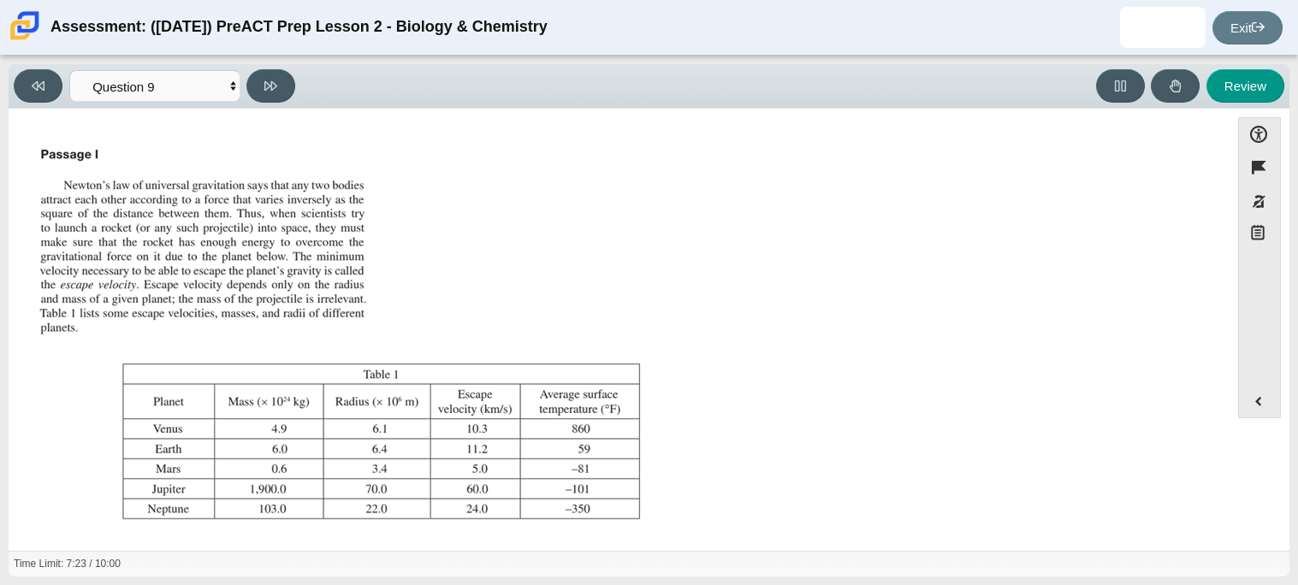
scroll to position [179, 0]
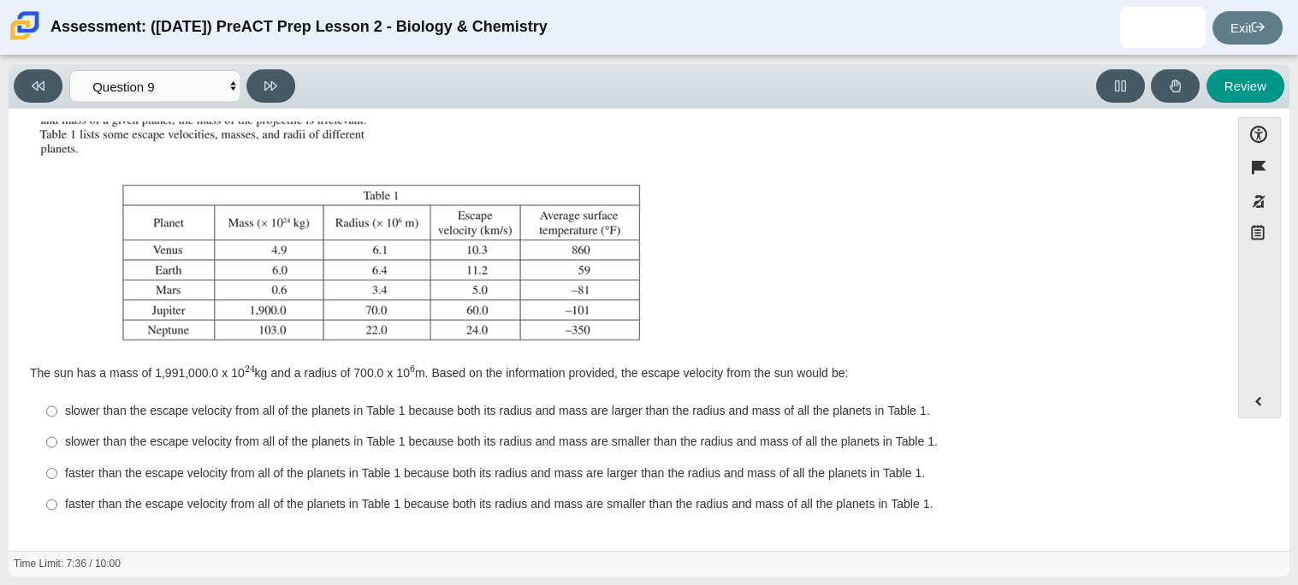
click at [313, 480] on div "faster than the escape velocity from all of the planets in Table 1 because both…" at bounding box center [632, 474] width 1135 height 17
click at [57, 480] on input "faster than the escape velocity from all of the planets in Table 1 because both…" at bounding box center [51, 473] width 11 height 31
radio input "true"
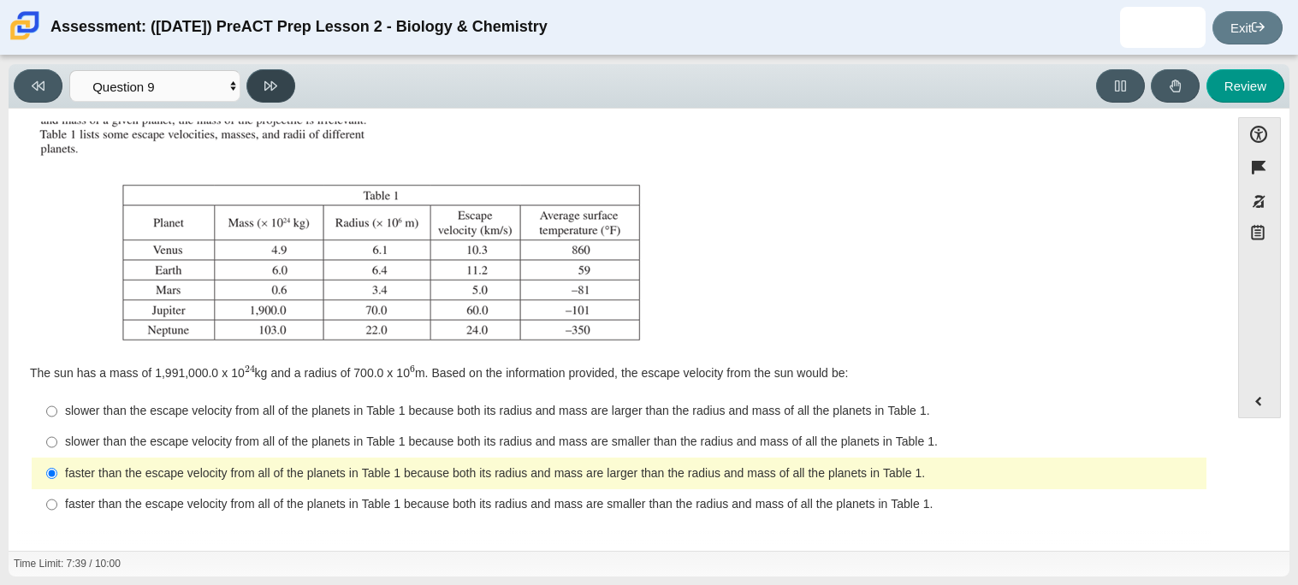
click at [285, 100] on button at bounding box center [271, 85] width 49 height 33
select select "b9bf8baa-c570-4e7d-b5c0-da6c71b27e9c"
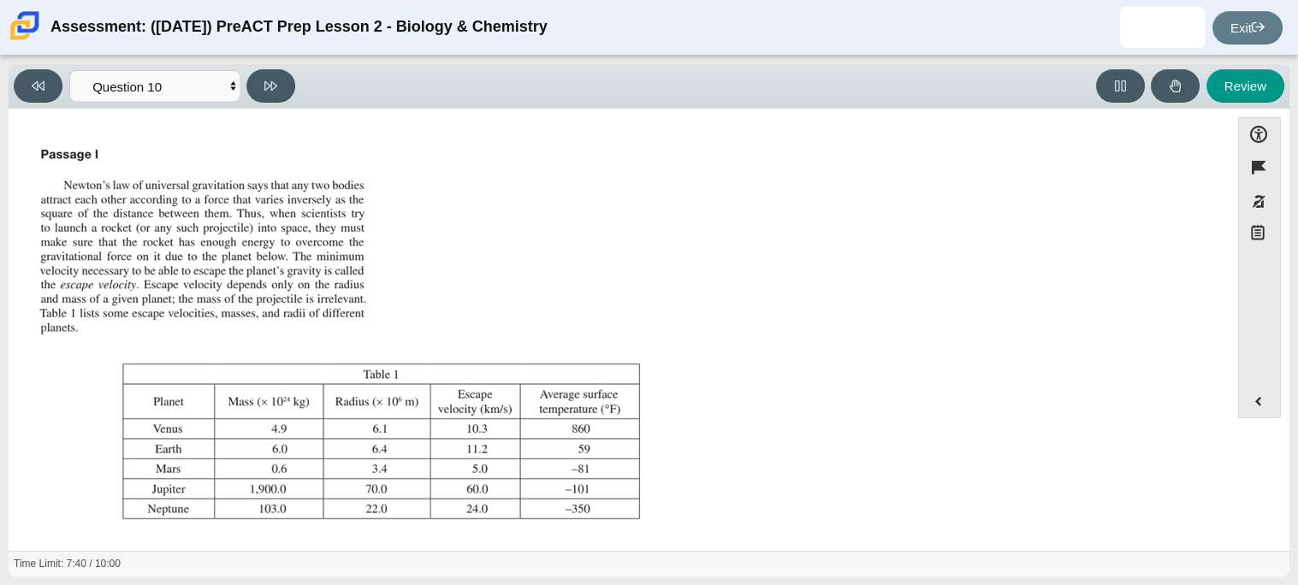
scroll to position [195, 0]
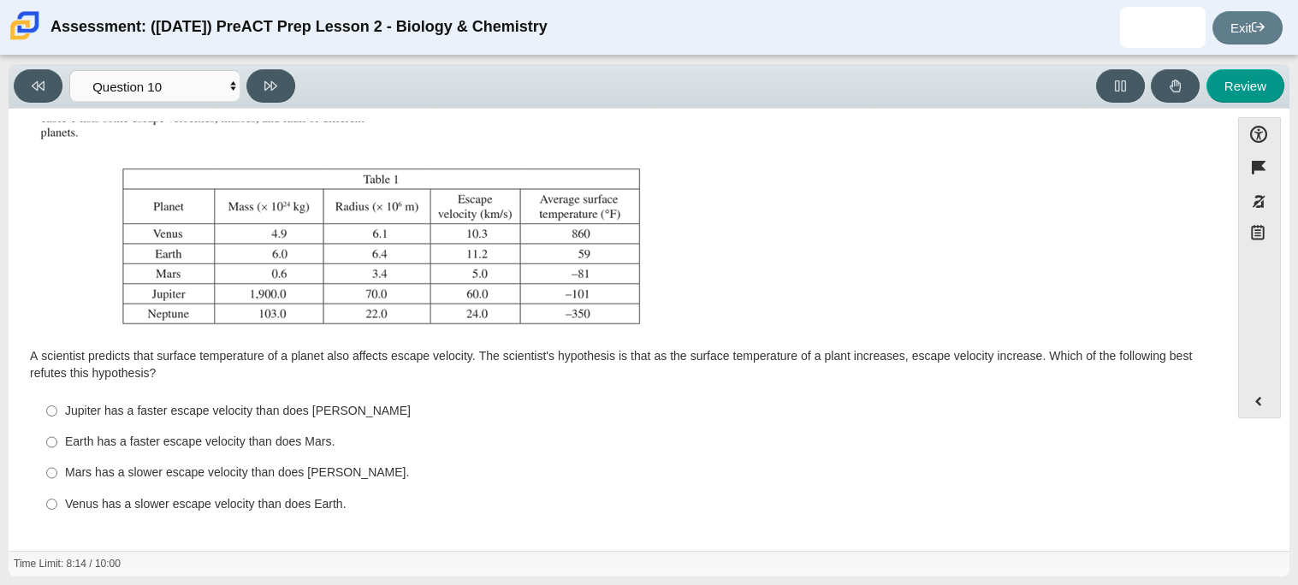
click at [241, 472] on div "Mars has a slower escape velocity than does [PERSON_NAME]." at bounding box center [632, 473] width 1135 height 17
click at [57, 472] on input "Mars has a slower escape velocity than does [PERSON_NAME]. [PERSON_NAME] has a …" at bounding box center [51, 473] width 11 height 31
radio input "true"
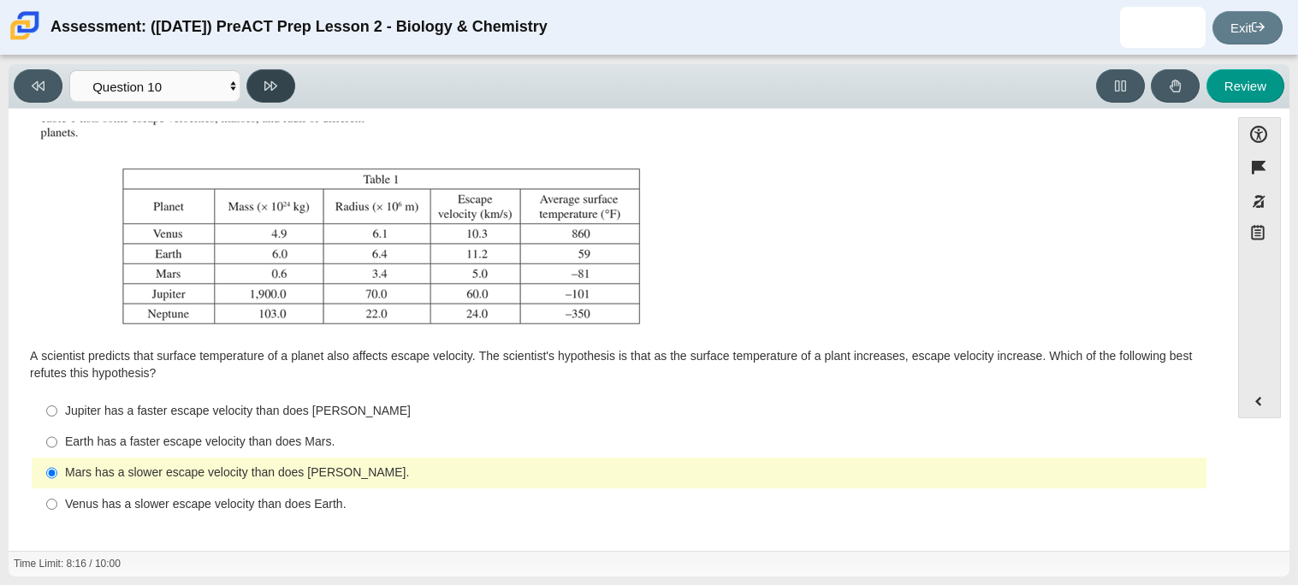
click at [269, 80] on icon at bounding box center [270, 86] width 13 height 13
select select "review"
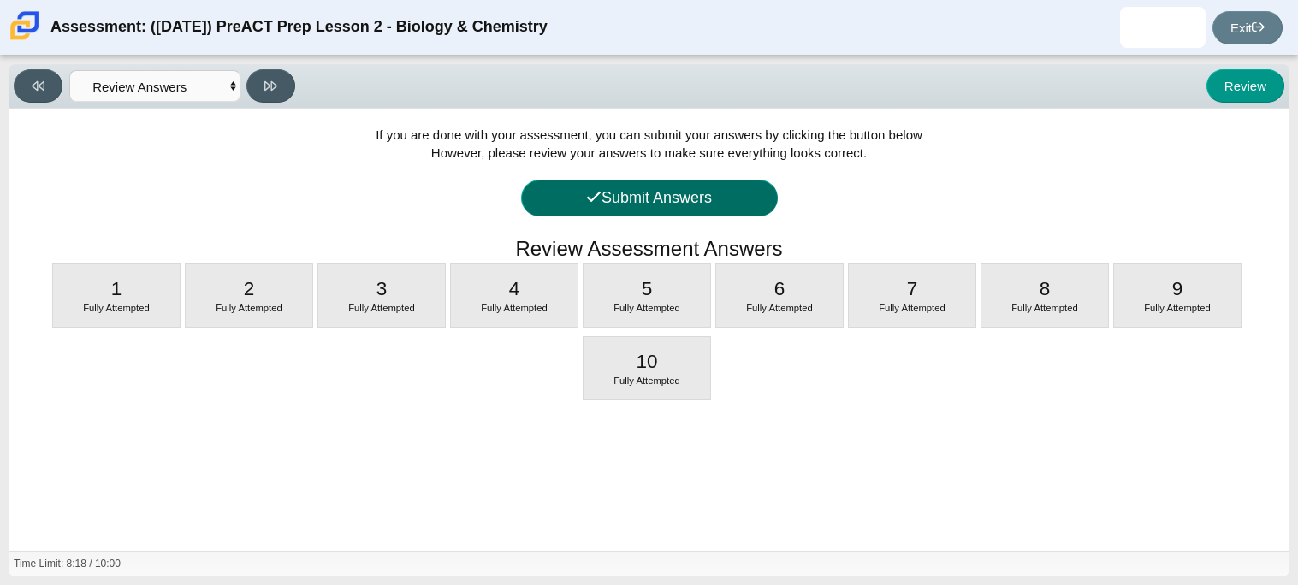
click at [677, 199] on button "Submit Answers" at bounding box center [649, 198] width 257 height 37
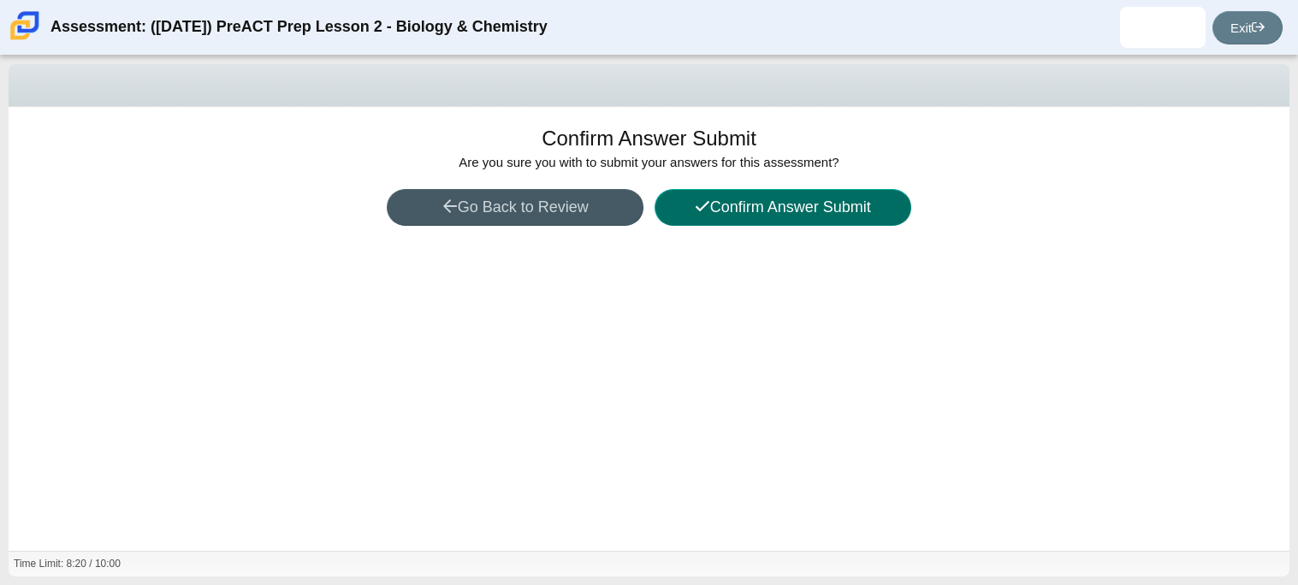
click at [794, 204] on button "Confirm Answer Submit" at bounding box center [783, 207] width 257 height 37
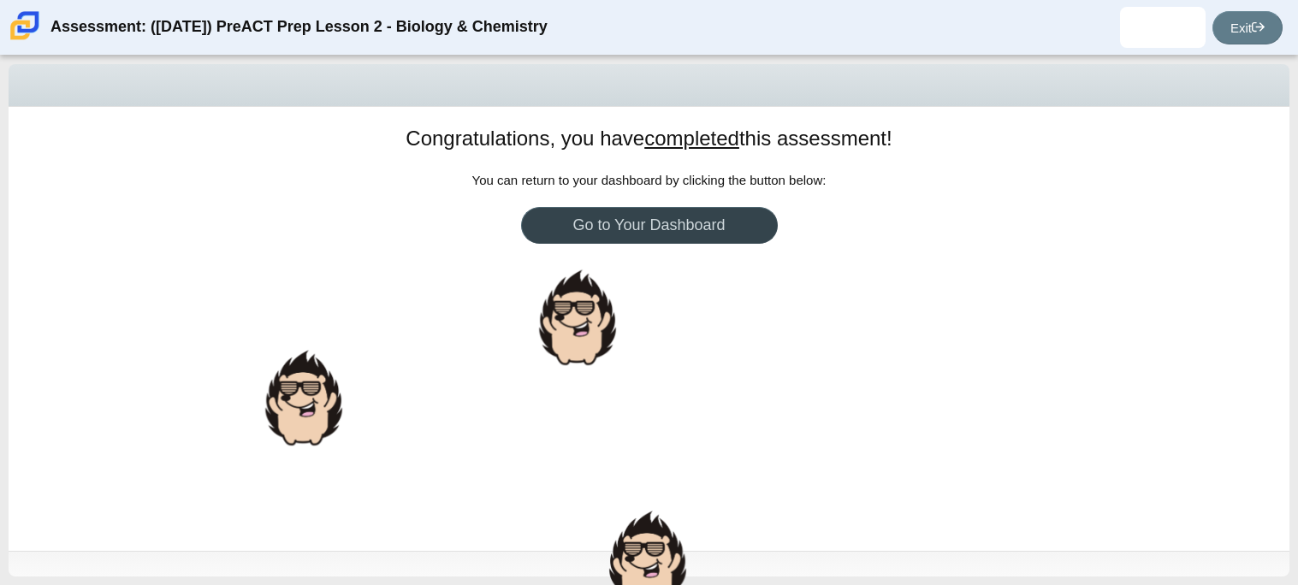
click at [646, 226] on link "Go to Your Dashboard" at bounding box center [649, 225] width 257 height 37
